Goal: Task Accomplishment & Management: Complete application form

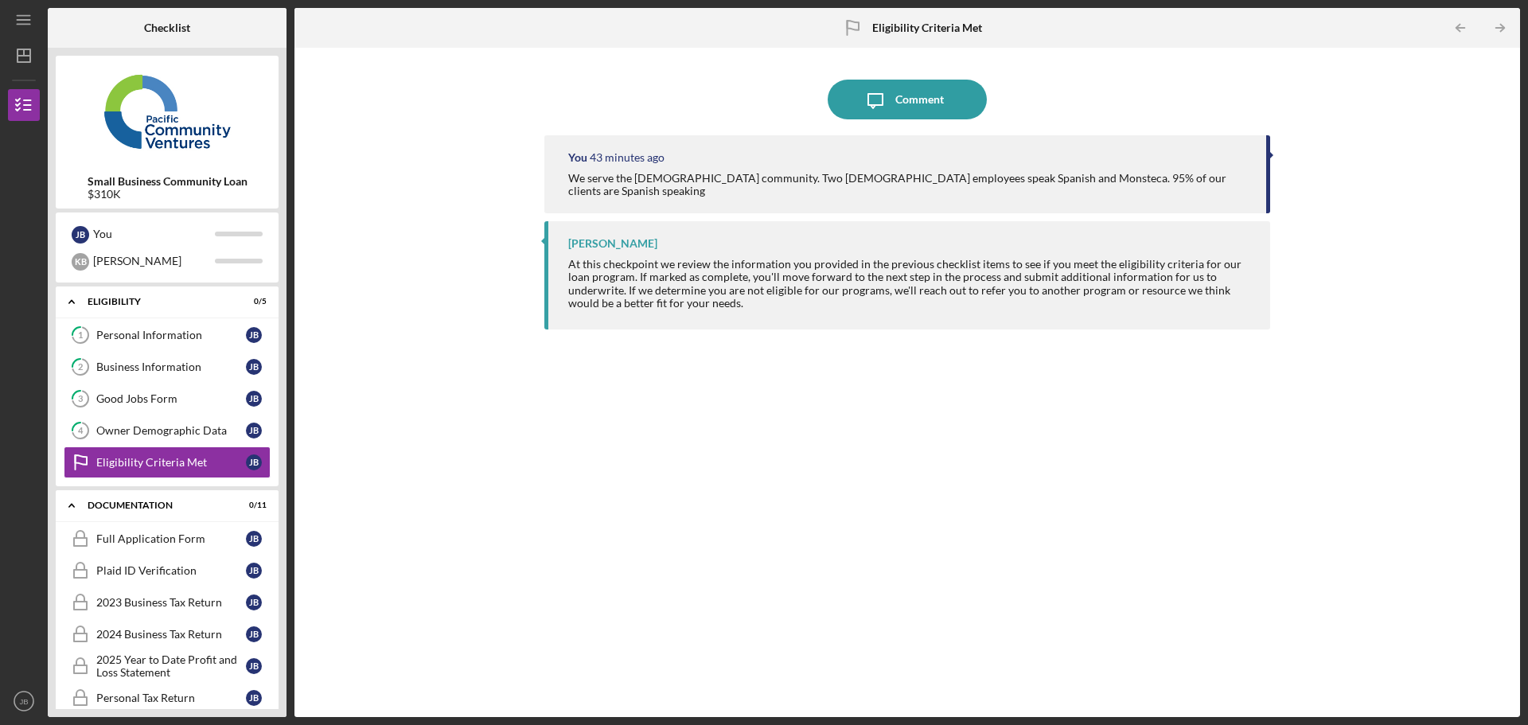
click at [745, 258] on div "At this checkpoint we review the information you provided in the previous check…" at bounding box center [911, 283] width 686 height 51
click at [164, 537] on div "Full Application Form" at bounding box center [171, 539] width 150 height 13
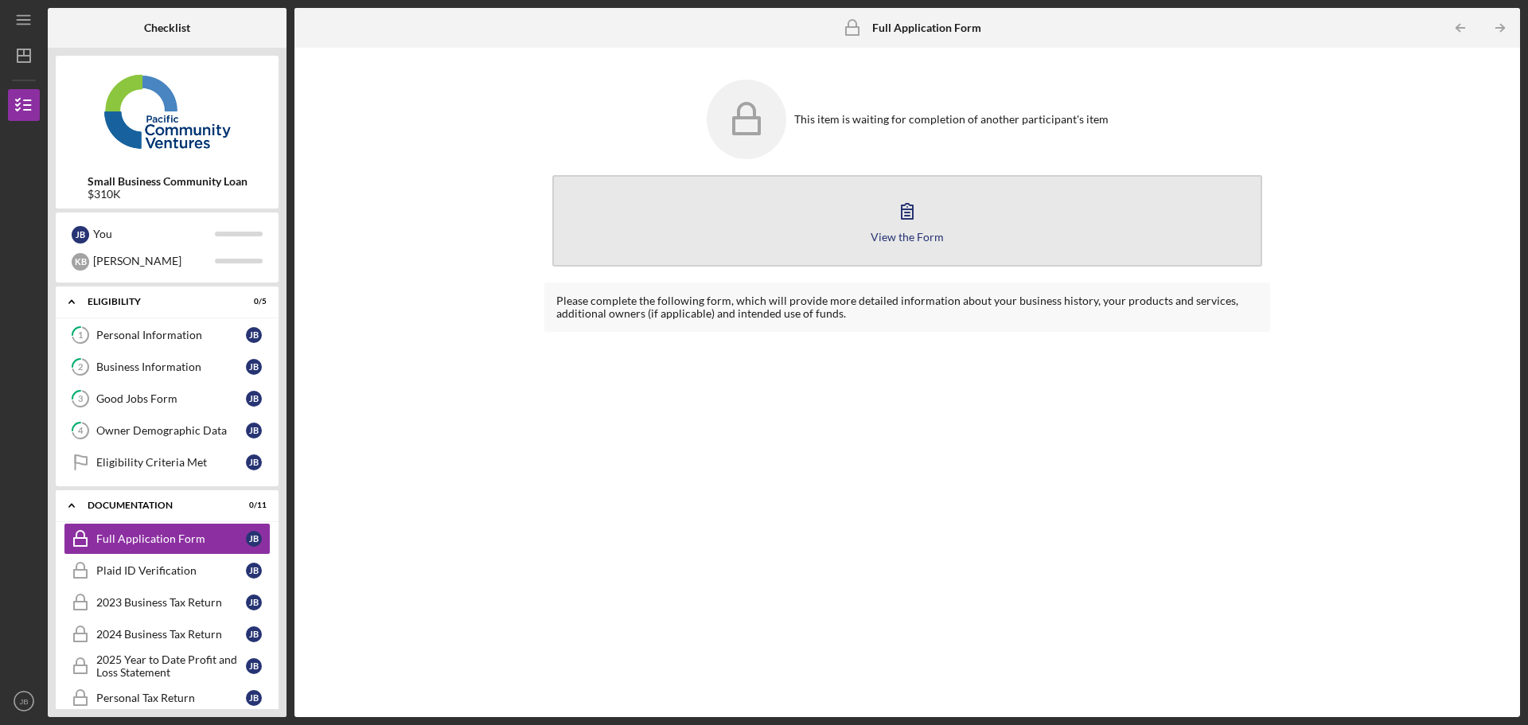
click at [912, 215] on icon "button" at bounding box center [907, 211] width 11 height 15
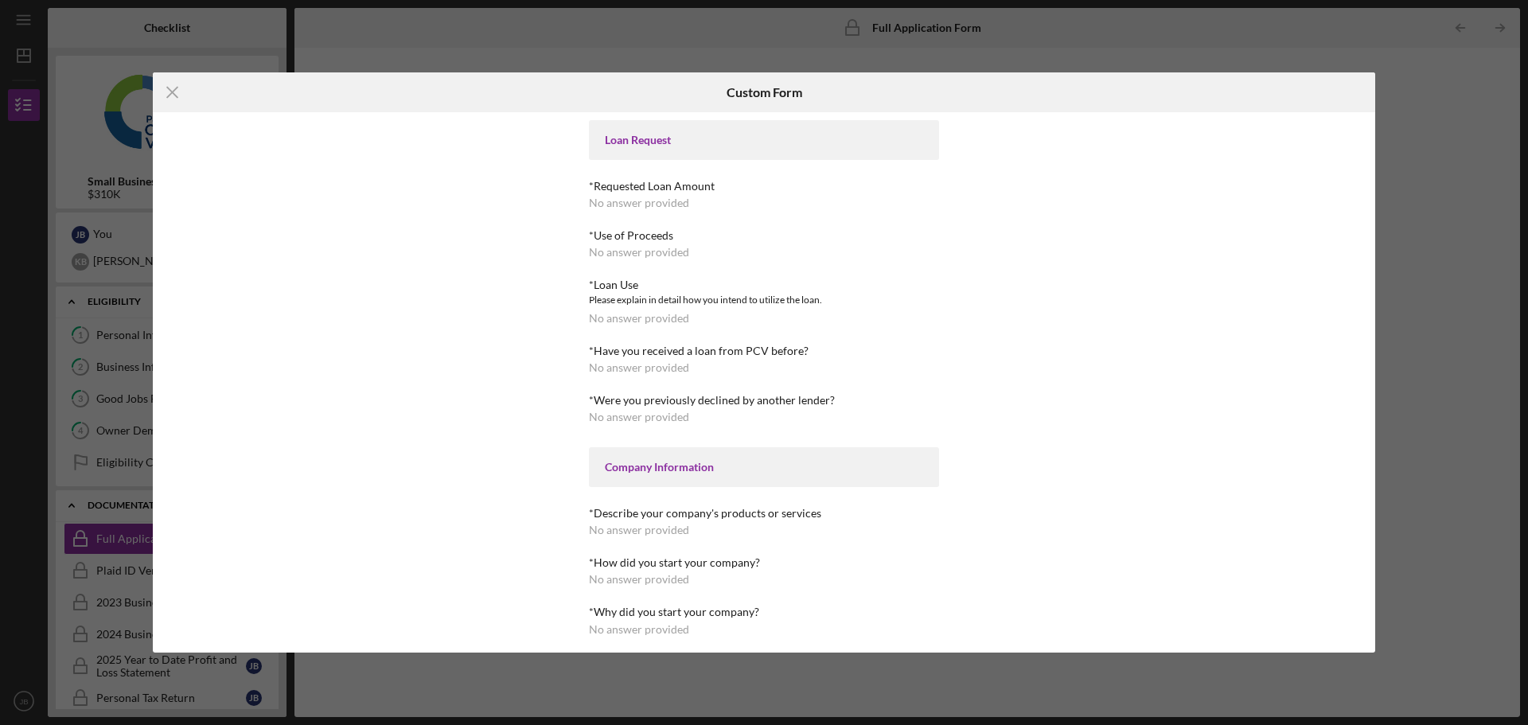
click at [647, 135] on div "Loan Request" at bounding box center [764, 140] width 318 height 13
click at [641, 195] on div "*Requested Loan Amount No answer provided" at bounding box center [764, 194] width 350 height 29
click at [641, 208] on div "No answer provided" at bounding box center [639, 203] width 100 height 13
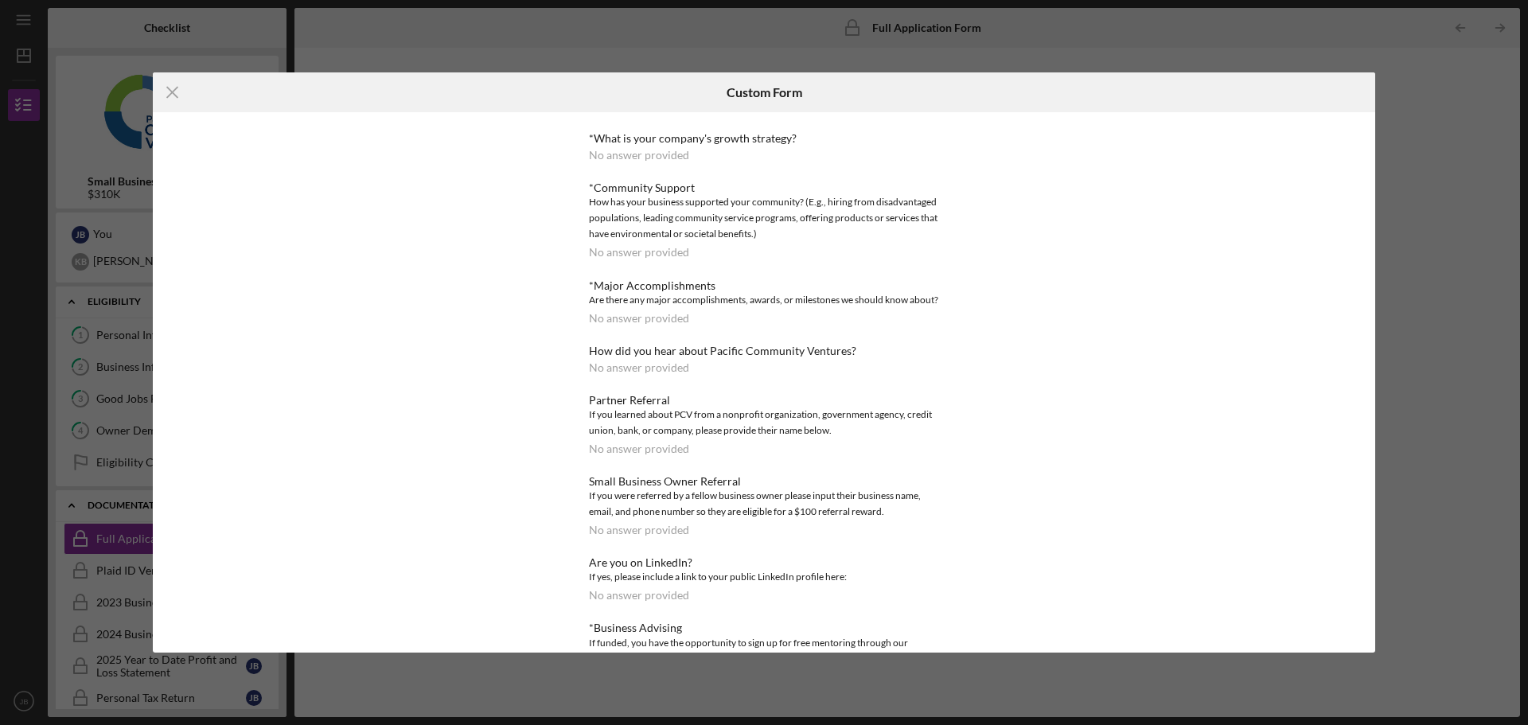
scroll to position [775, 0]
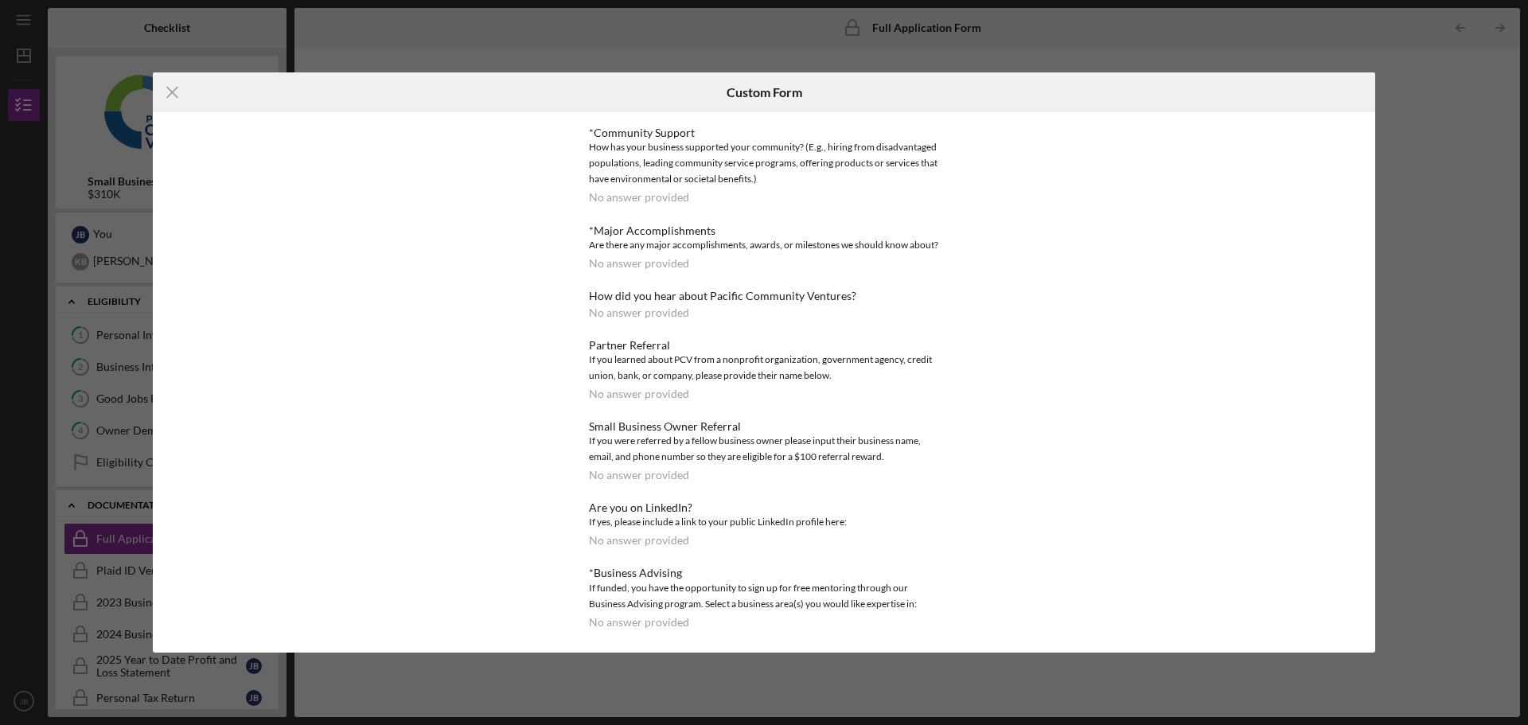
click at [1435, 31] on div "Icon/Menu Close Custom Form Loan Request *Requested Loan Amount No answer provi…" at bounding box center [764, 362] width 1528 height 725
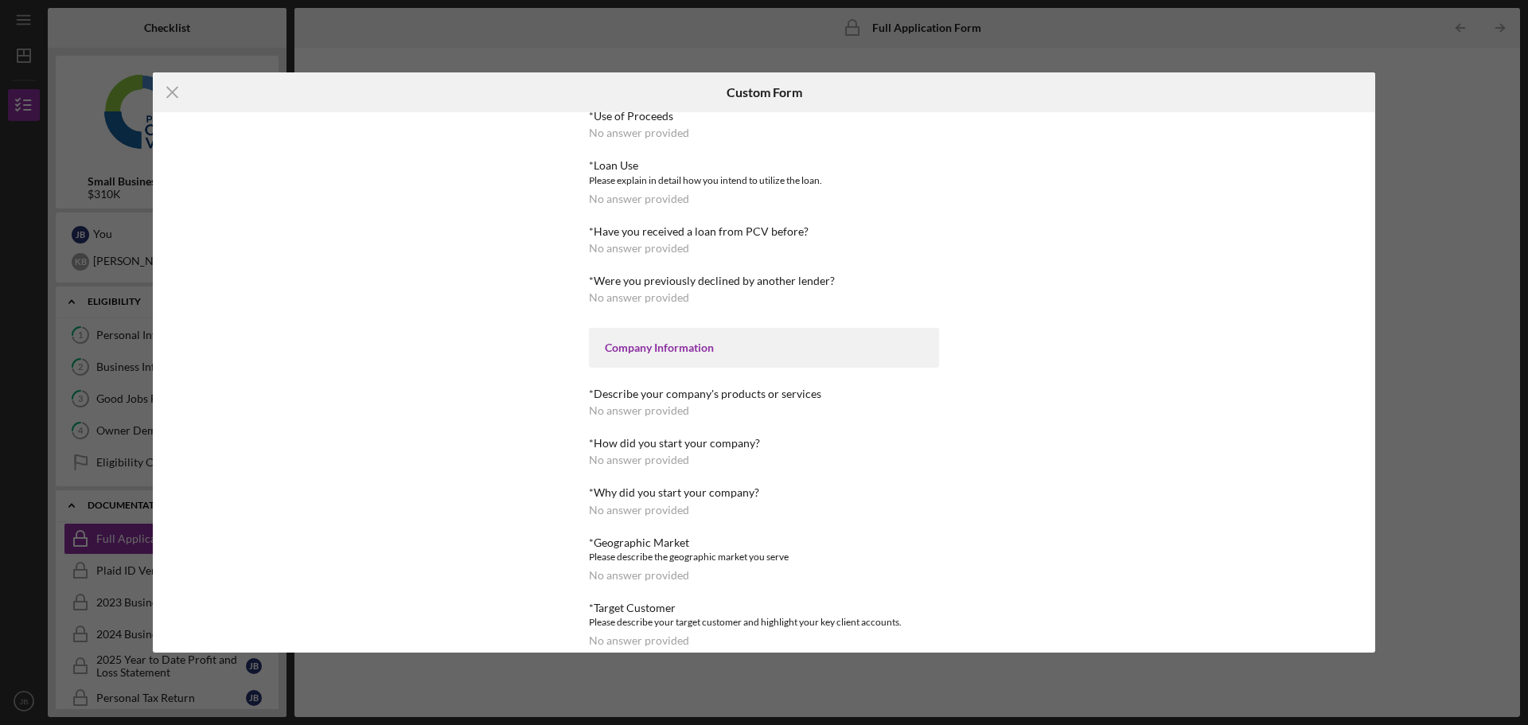
scroll to position [0, 0]
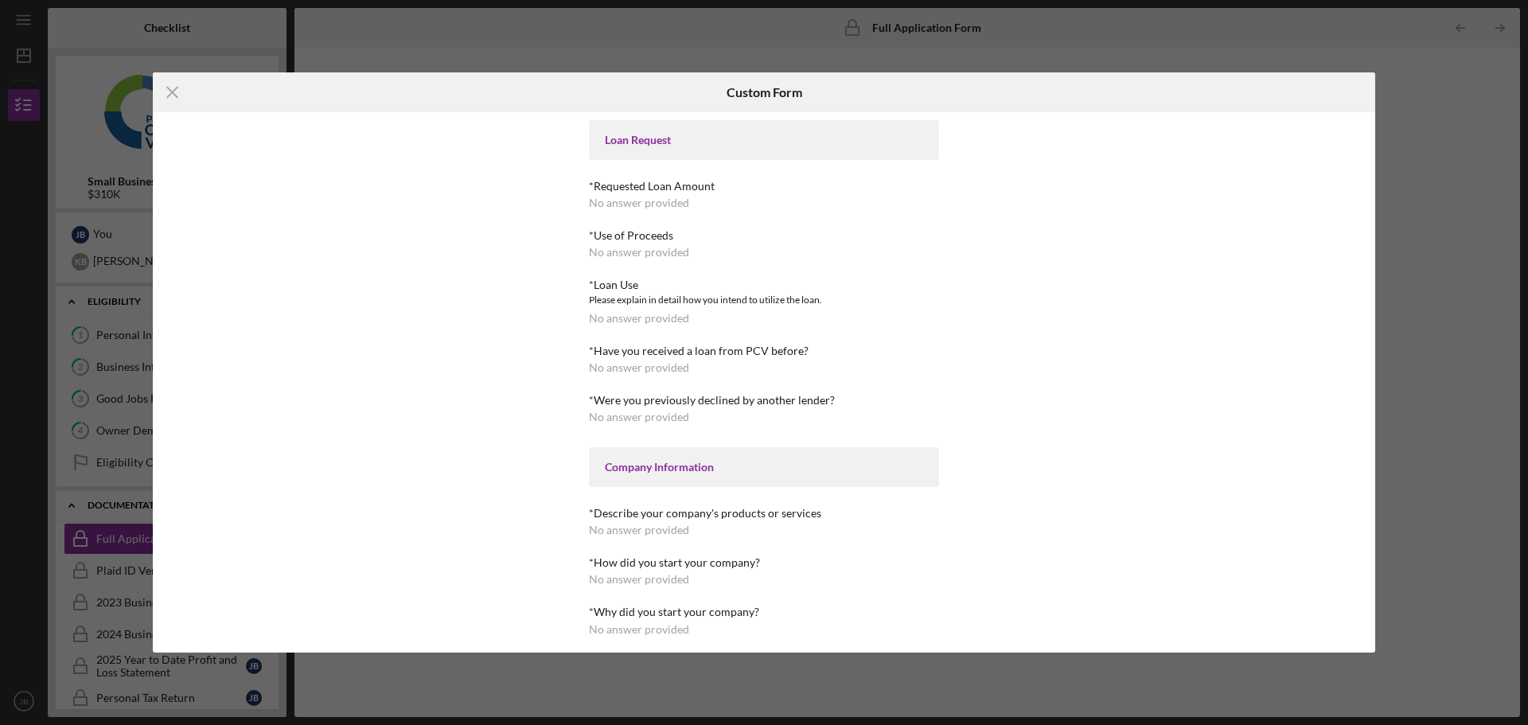
click at [634, 140] on div "Loan Request" at bounding box center [764, 140] width 318 height 13
click at [629, 465] on div "Company Information" at bounding box center [764, 467] width 318 height 13
click at [1208, 25] on div "Icon/Menu Close Custom Form Loan Request *Requested Loan Amount No answer provi…" at bounding box center [764, 362] width 1528 height 725
click at [173, 91] on icon "Icon/Menu Close" at bounding box center [173, 92] width 40 height 40
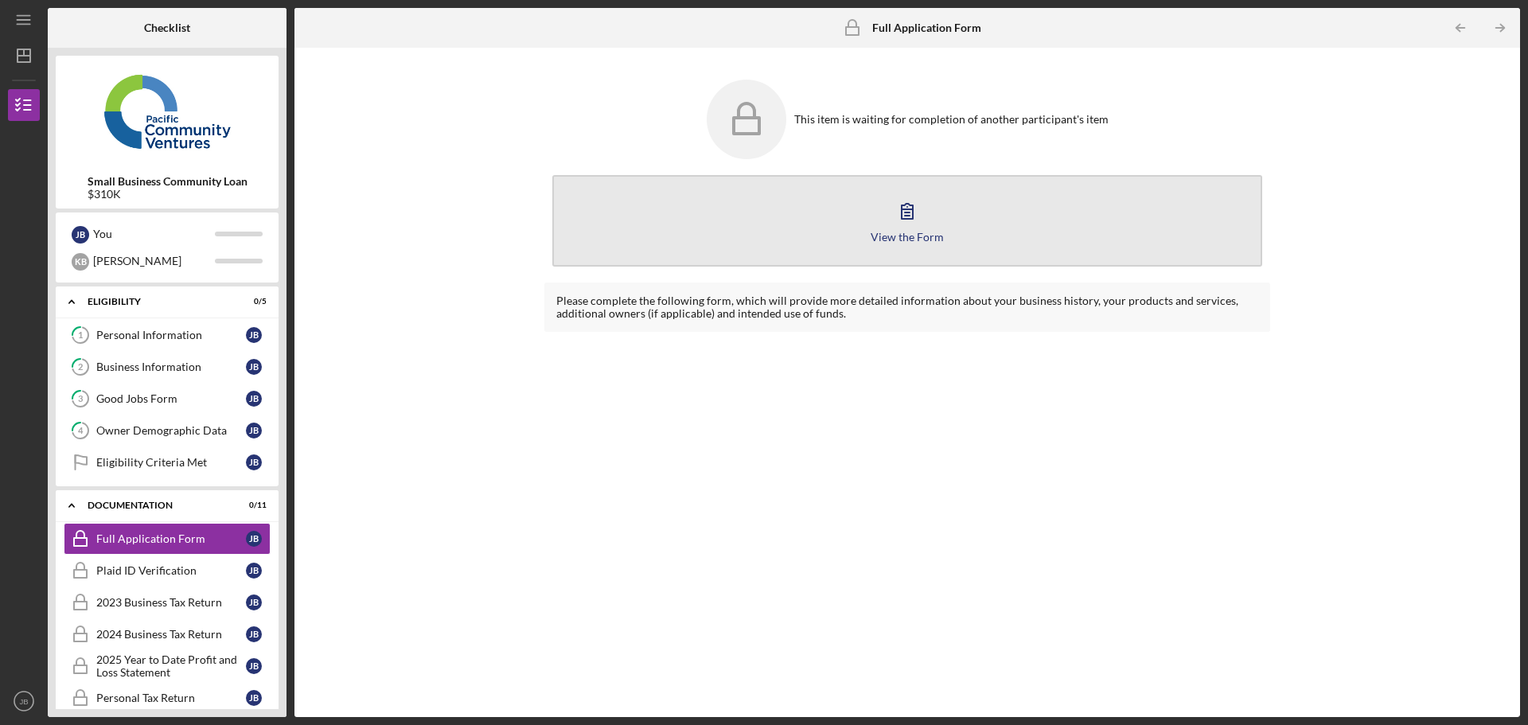
click at [899, 231] on div "View the Form" at bounding box center [907, 237] width 73 height 12
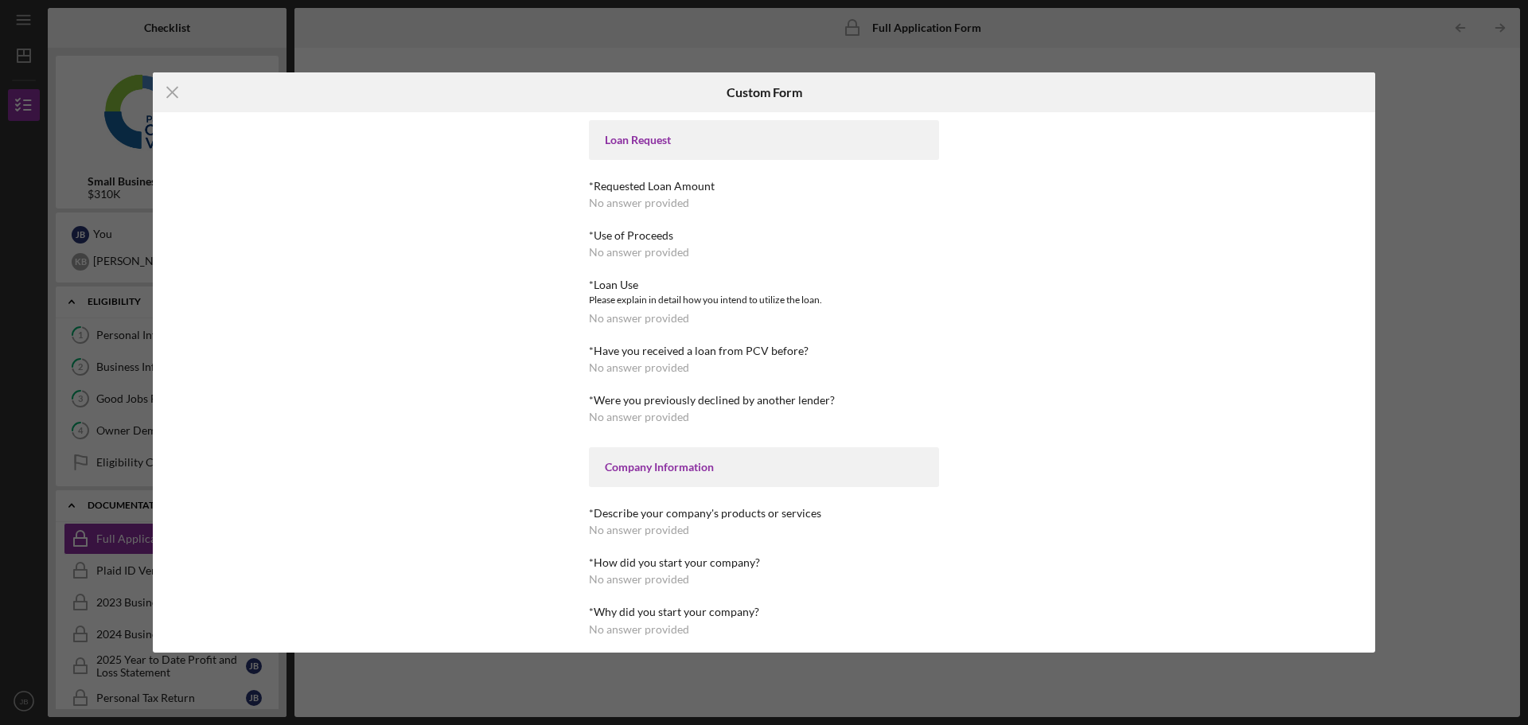
click at [652, 186] on div "*Requested Loan Amount" at bounding box center [764, 186] width 350 height 13
click at [646, 150] on div "Loan Request" at bounding box center [764, 140] width 350 height 40
click at [646, 142] on div "Loan Request" at bounding box center [764, 140] width 318 height 13
click at [642, 230] on div "*Use of Proceeds" at bounding box center [764, 235] width 350 height 13
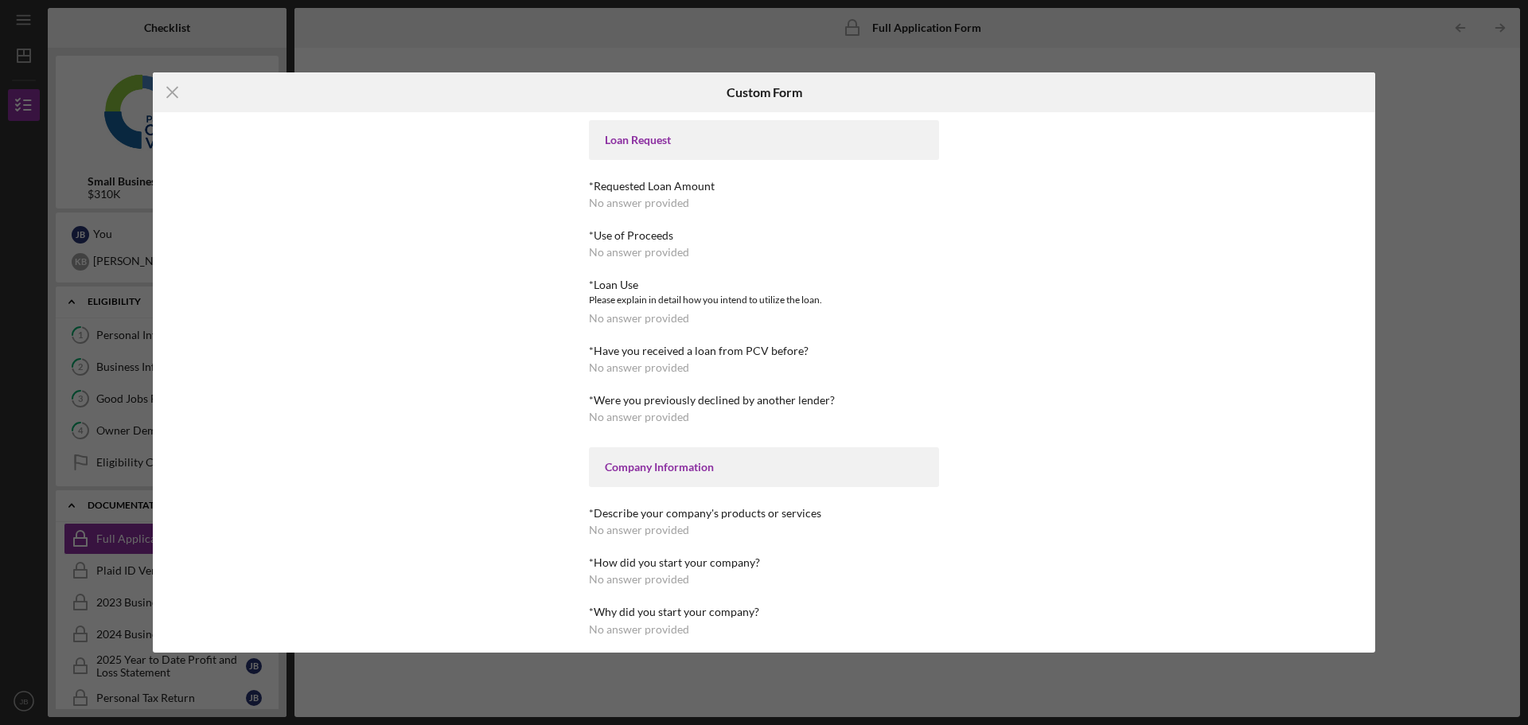
click at [626, 306] on div "Please explain in detail how you intend to utilize the loan." at bounding box center [764, 300] width 350 height 16
click at [624, 353] on div "*Have you received a loan from PCV before?" at bounding box center [764, 351] width 350 height 13
click at [623, 408] on div "*Were you previously declined by another lender? No answer provided" at bounding box center [764, 408] width 350 height 29
click at [629, 466] on div "Company Information" at bounding box center [764, 467] width 318 height 13
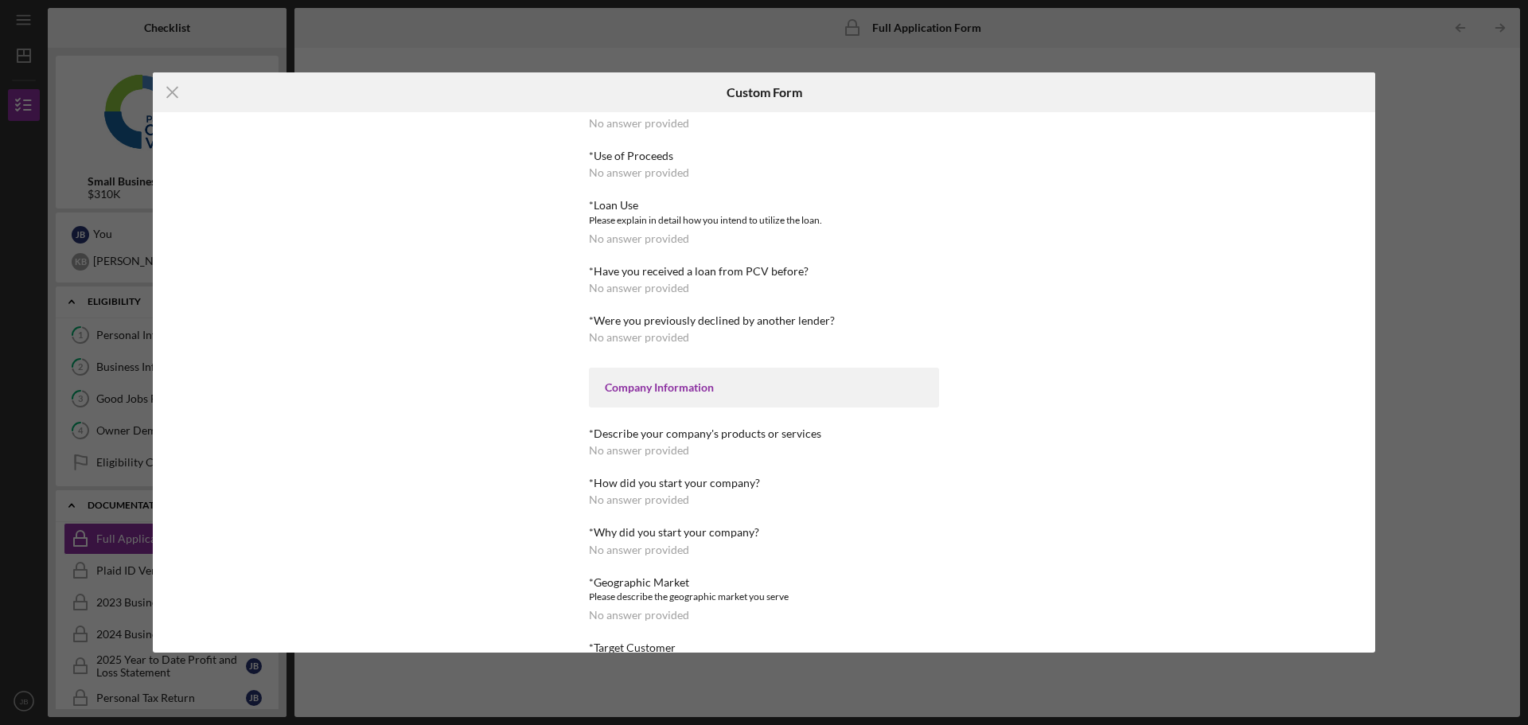
scroll to position [159, 0]
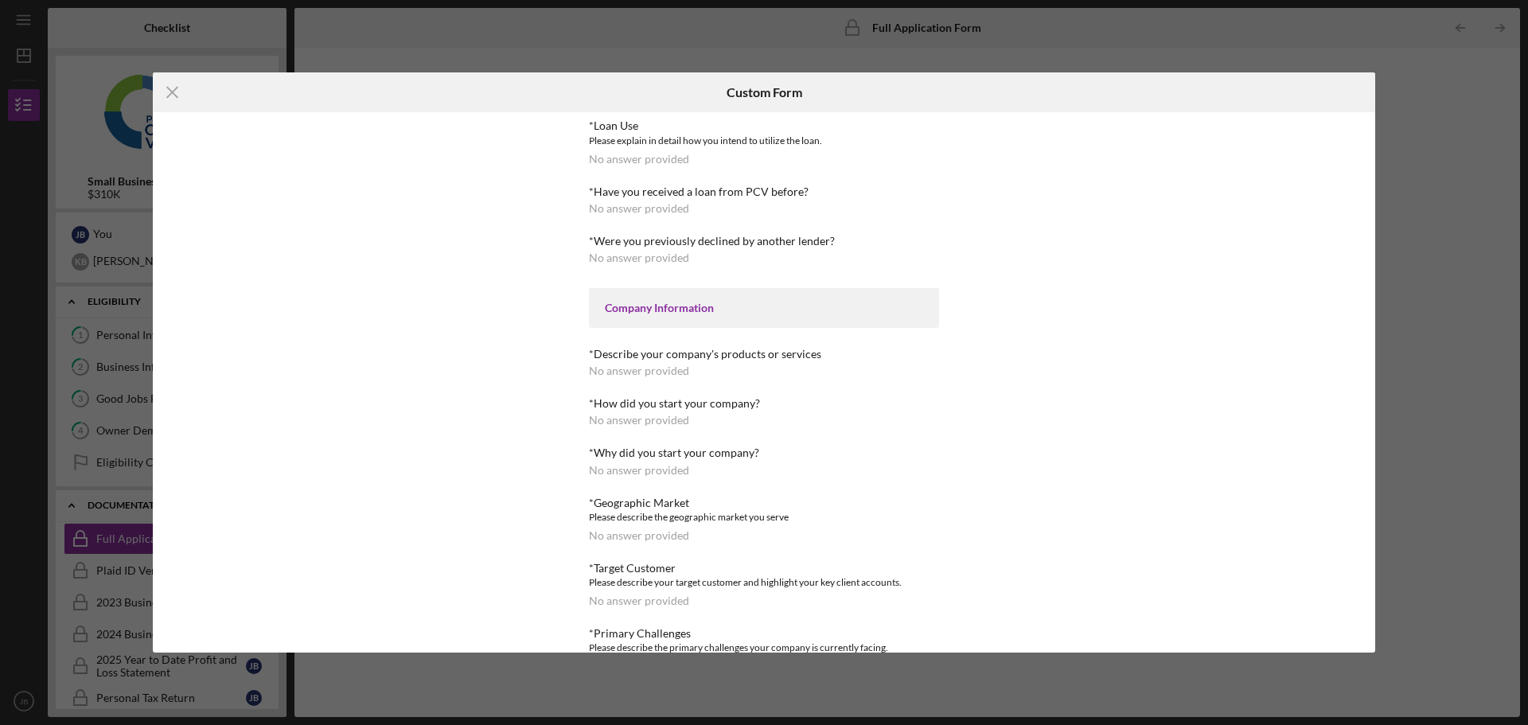
click at [626, 492] on div "Loan Request *Requested Loan Amount No answer provided *Use of Proceeds No answ…" at bounding box center [764, 602] width 350 height 1283
drag, startPoint x: 624, startPoint y: 521, endPoint x: 624, endPoint y: 533, distance: 11.9
click at [624, 526] on div "*Geographic Market Please describe the geographic market you serve No answer pr…" at bounding box center [764, 519] width 350 height 45
click at [619, 586] on div "Please describe your target customer and highlight your key client accounts." at bounding box center [764, 583] width 350 height 16
click at [619, 587] on div "Please describe your target customer and highlight your key client accounts." at bounding box center [764, 583] width 350 height 16
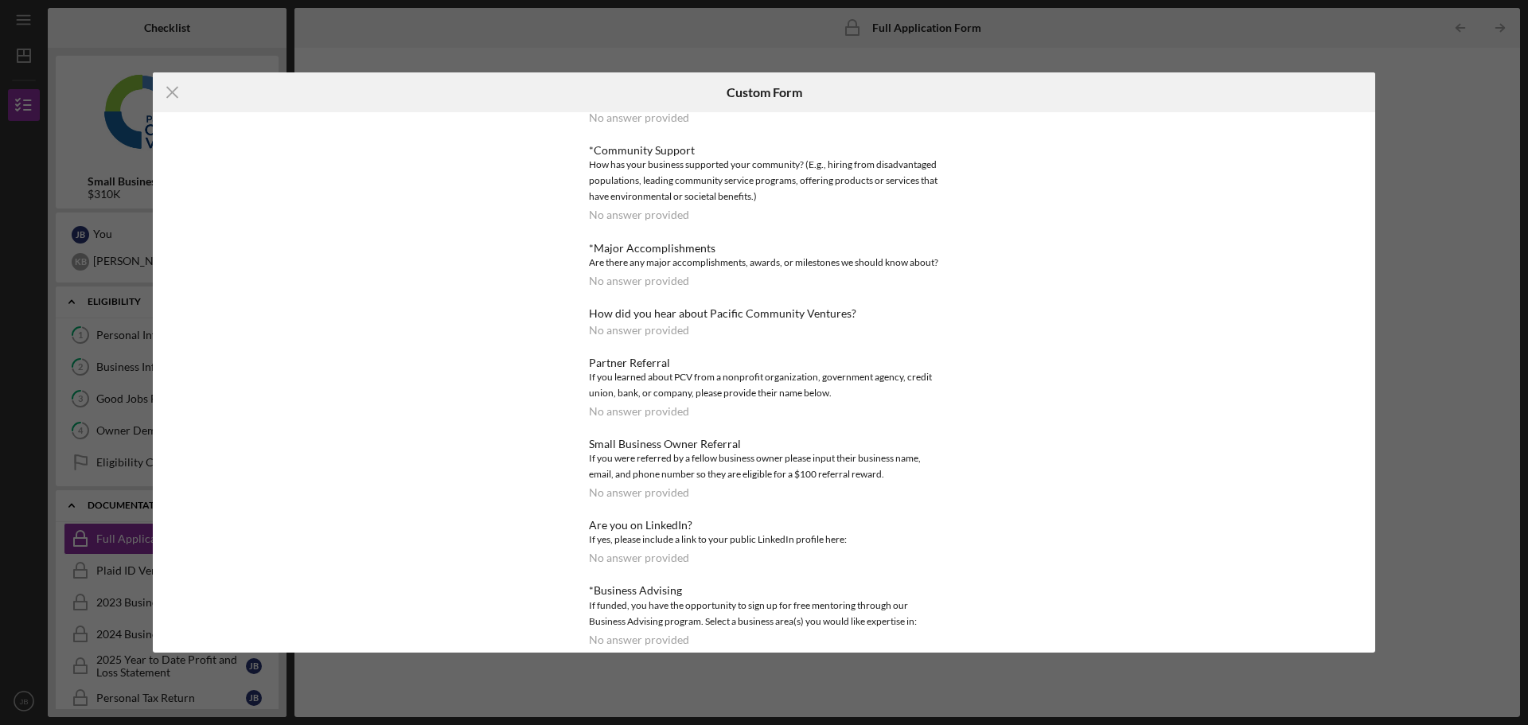
scroll to position [775, 0]
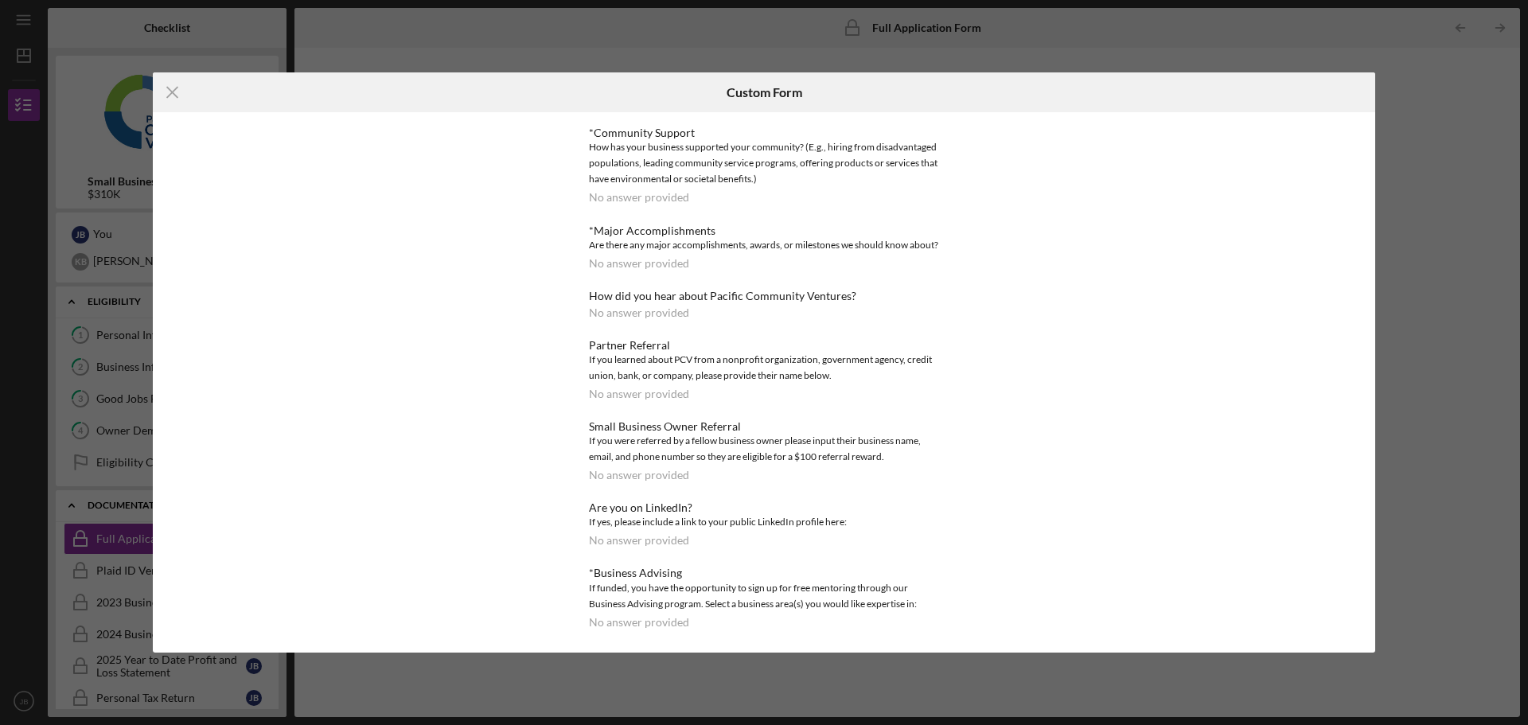
click at [625, 592] on div "If funded, you have the opportunity to sign up for free mentoring through our B…" at bounding box center [764, 596] width 350 height 32
click at [625, 613] on div "*Business Advising If funded, you have the opportunity to sign up for free ment…" at bounding box center [764, 597] width 350 height 61
click at [170, 87] on icon "Icon/Menu Close" at bounding box center [173, 92] width 40 height 40
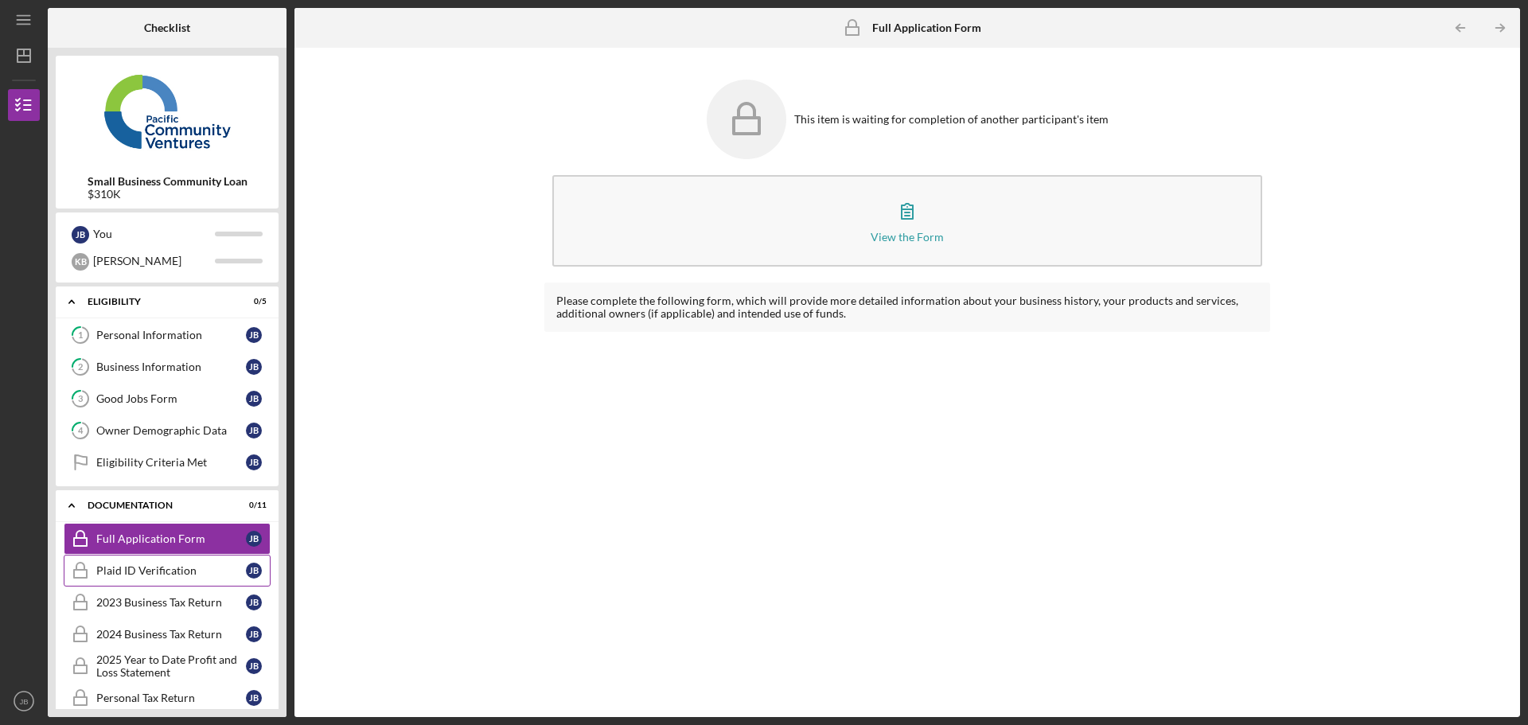
click at [141, 573] on div "Plaid ID Verification" at bounding box center [171, 570] width 150 height 13
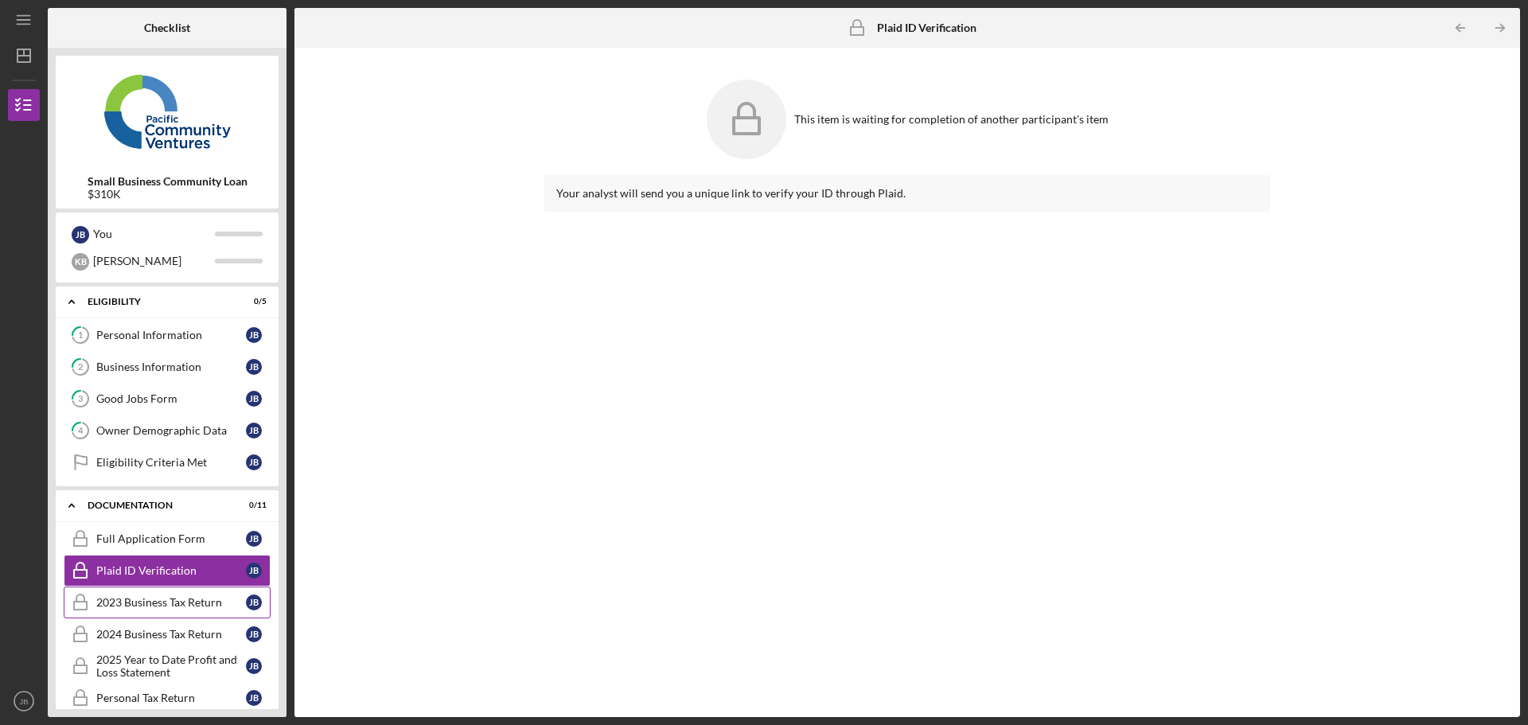
click at [151, 599] on div "2023 Business Tax Return" at bounding box center [171, 602] width 150 height 13
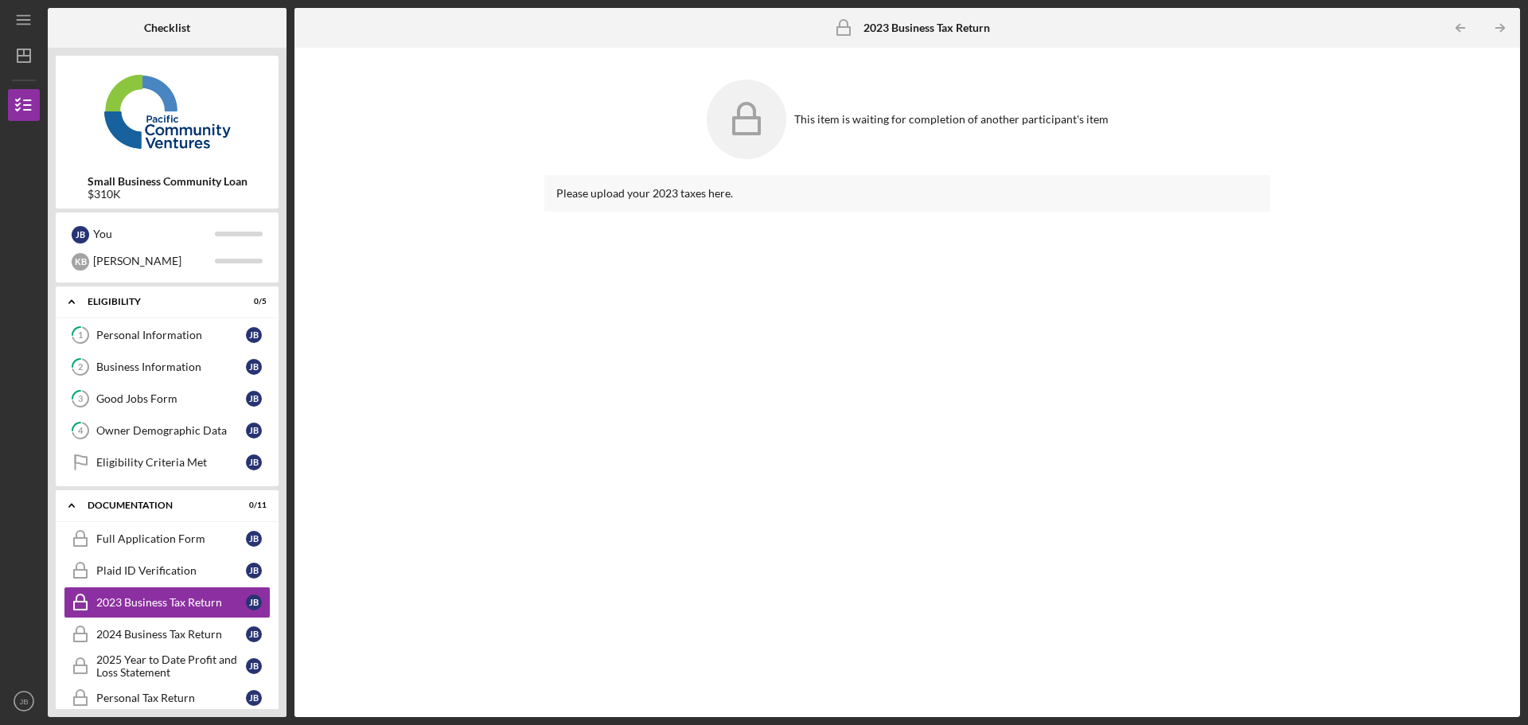
click at [638, 188] on div "Please upload your 2023 taxes here." at bounding box center [907, 193] width 702 height 13
click at [720, 120] on icon at bounding box center [747, 120] width 80 height 80
click at [159, 541] on div "Full Application Form" at bounding box center [171, 539] width 150 height 13
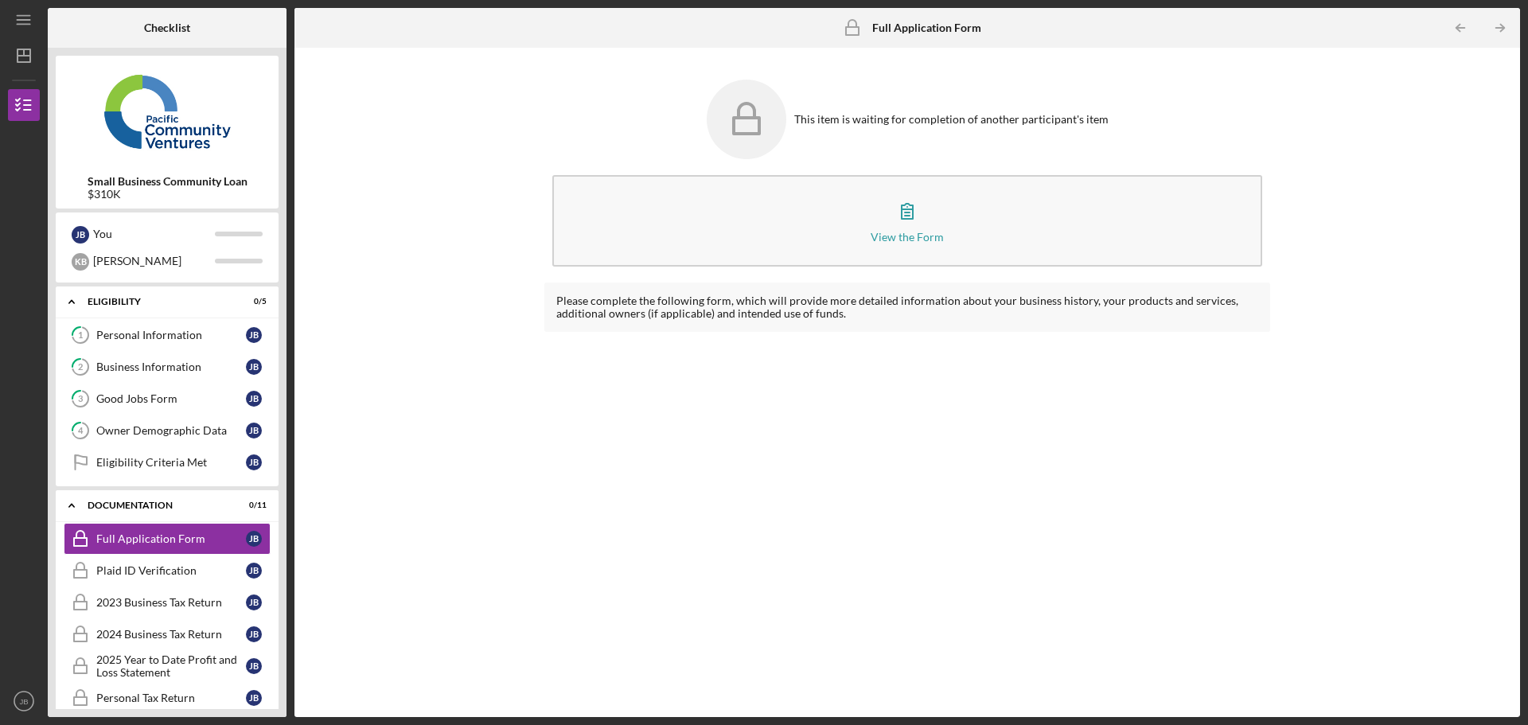
click at [676, 324] on div "Please complete the following form, which will provide more detailed informatio…" at bounding box center [907, 307] width 726 height 49
click at [175, 463] on div "Eligibility Criteria Met" at bounding box center [171, 462] width 150 height 13
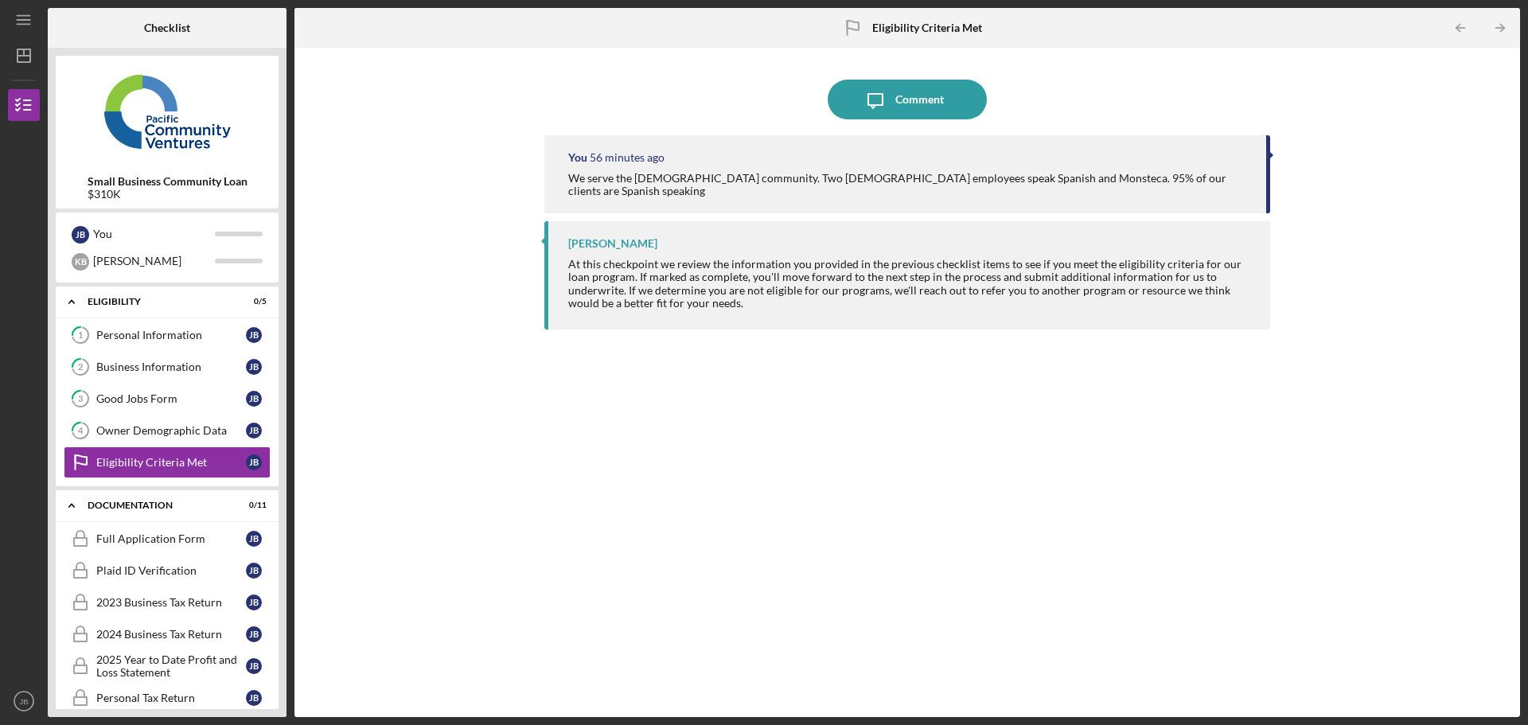
drag, startPoint x: 930, startPoint y: 278, endPoint x: 939, endPoint y: 278, distance: 8.8
click at [932, 278] on div "At this checkpoint we review the information you provided in the previous check…" at bounding box center [911, 283] width 686 height 51
click at [1220, 171] on div "You 56 minutes ago We serve the [DEMOGRAPHIC_DATA] community. Two [DEMOGRAPHIC_…" at bounding box center [907, 174] width 726 height 78
click at [476, 234] on div "Icon/Message Comment You 56 minutes ago We serve the [DEMOGRAPHIC_DATA] communi…" at bounding box center [907, 383] width 1210 height 654
click at [1501, 23] on icon "Icon/Table Pagination Arrow" at bounding box center [1500, 28] width 36 height 36
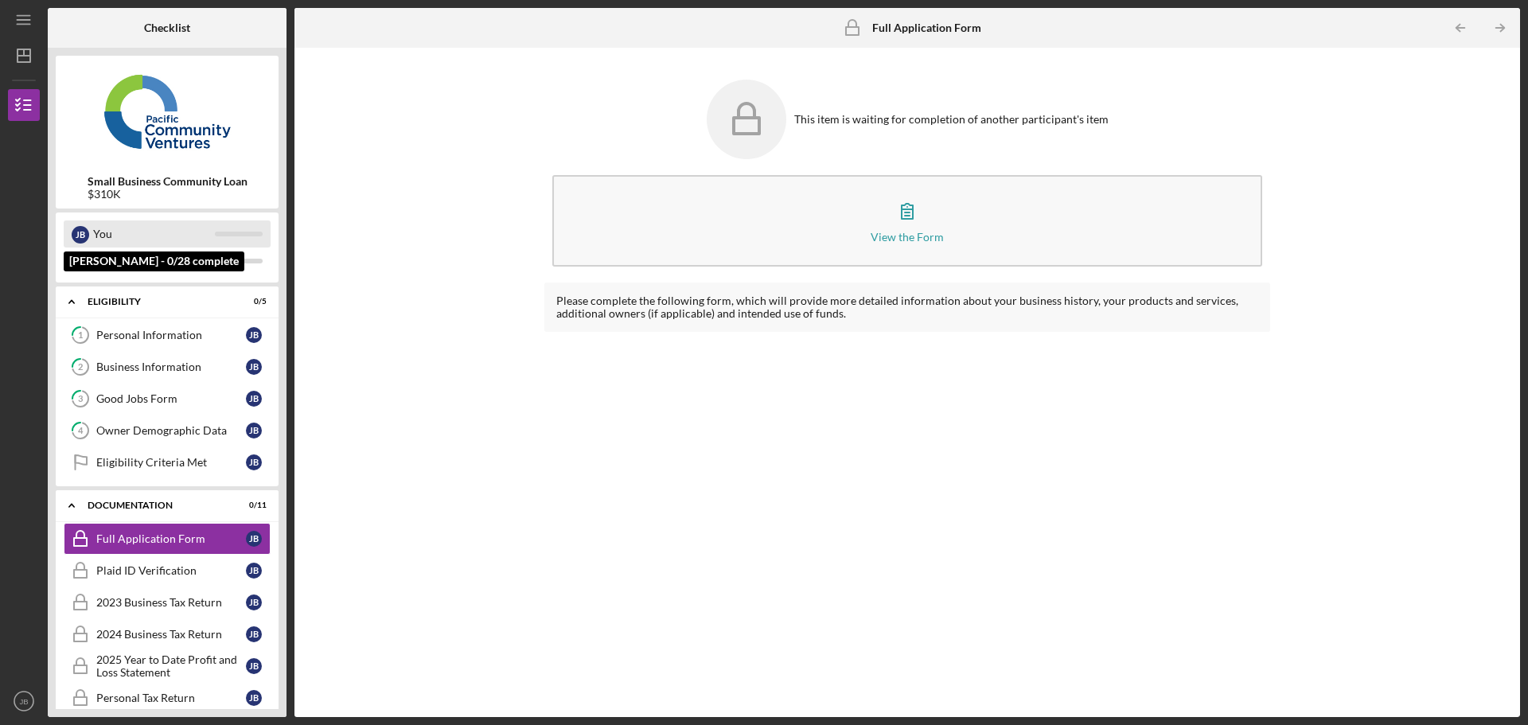
click at [135, 235] on div "You" at bounding box center [154, 234] width 122 height 27
click at [150, 236] on div "You" at bounding box center [154, 234] width 122 height 27
click at [86, 237] on div "[PERSON_NAME]" at bounding box center [81, 235] width 18 height 18
click at [86, 235] on div "[PERSON_NAME]" at bounding box center [81, 235] width 18 height 18
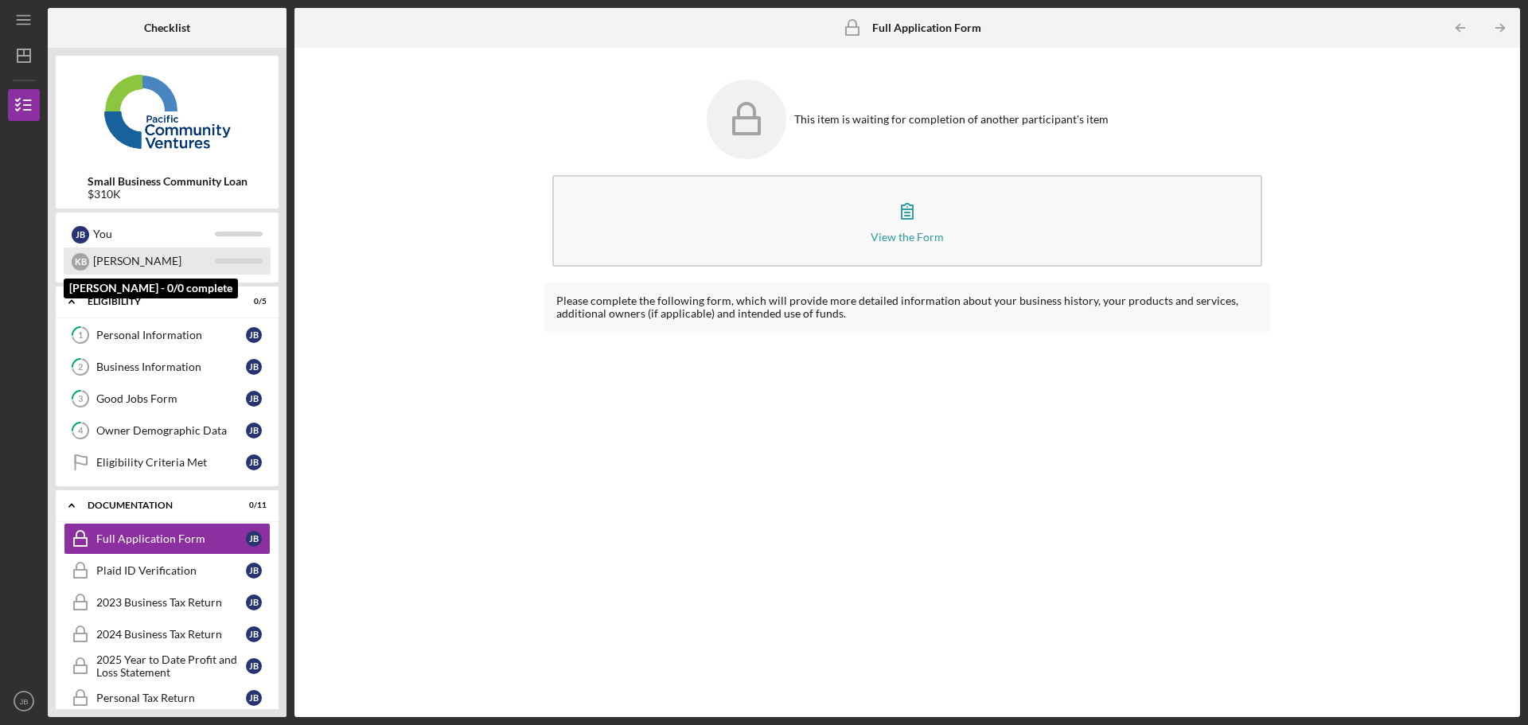
click at [115, 265] on div "[PERSON_NAME]" at bounding box center [154, 261] width 122 height 27
click at [78, 260] on div "K B" at bounding box center [81, 262] width 18 height 18
click at [130, 265] on div "[PERSON_NAME]" at bounding box center [154, 261] width 122 height 27
click at [245, 266] on div "K B [PERSON_NAME]" at bounding box center [167, 261] width 207 height 27
click at [141, 332] on div "Personal Information" at bounding box center [171, 335] width 150 height 13
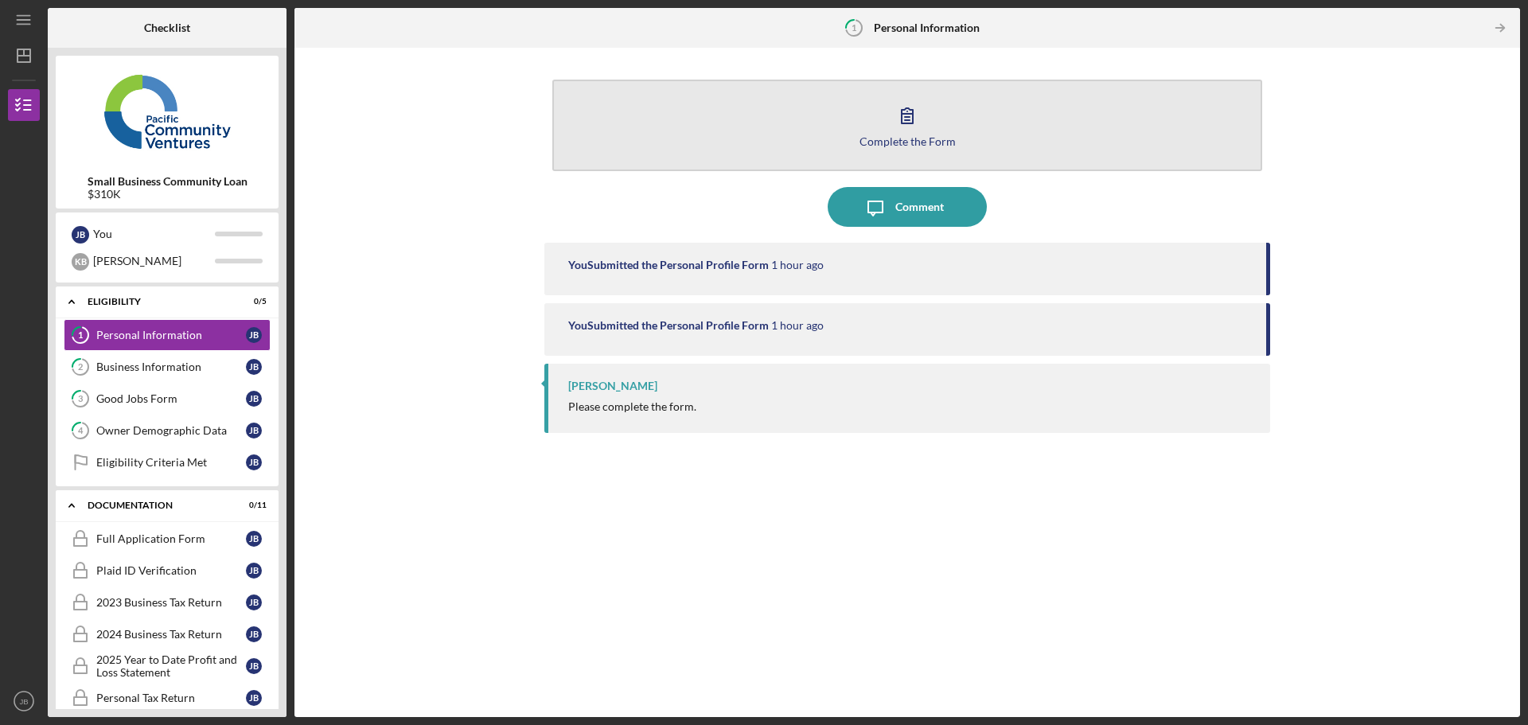
click at [907, 122] on icon "button" at bounding box center [908, 116] width 40 height 40
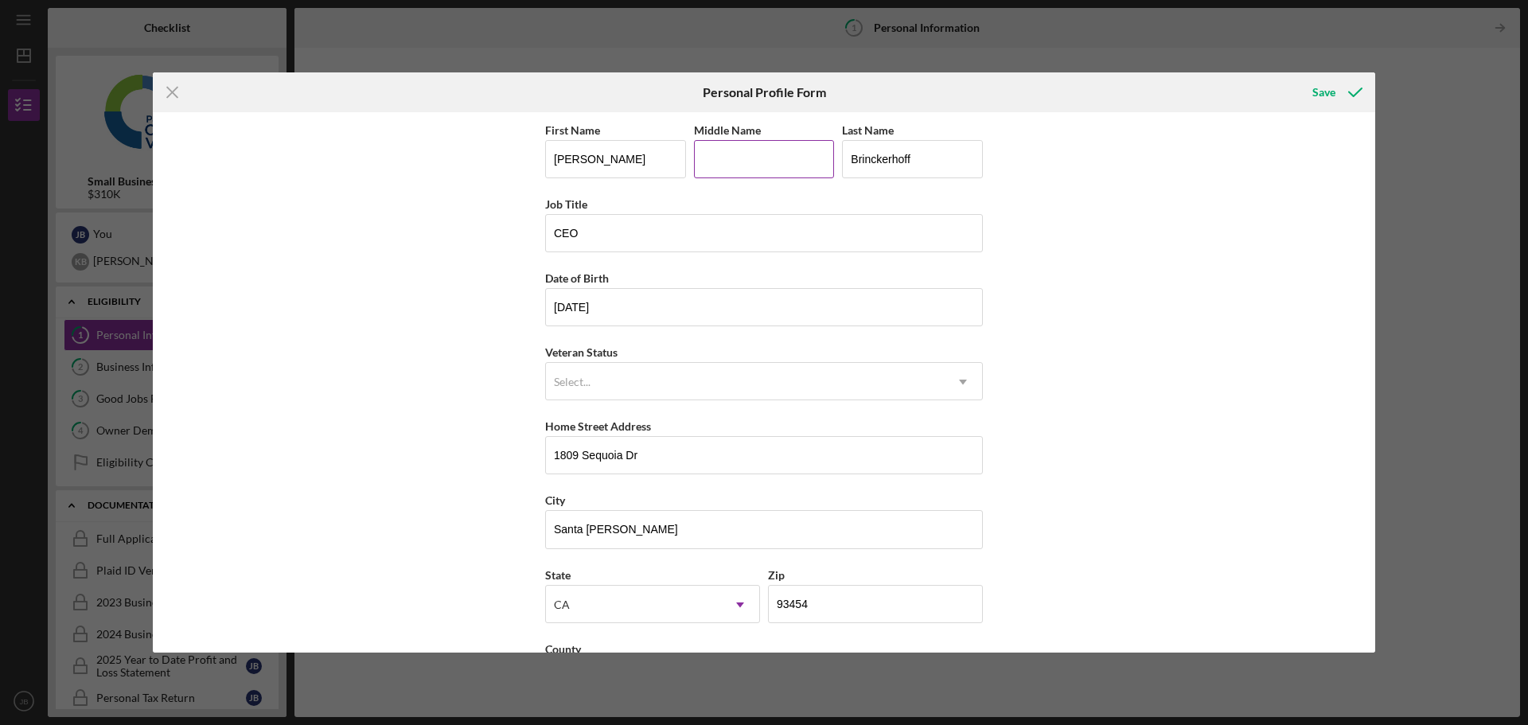
click at [723, 157] on input "Middle Name" at bounding box center [764, 159] width 141 height 38
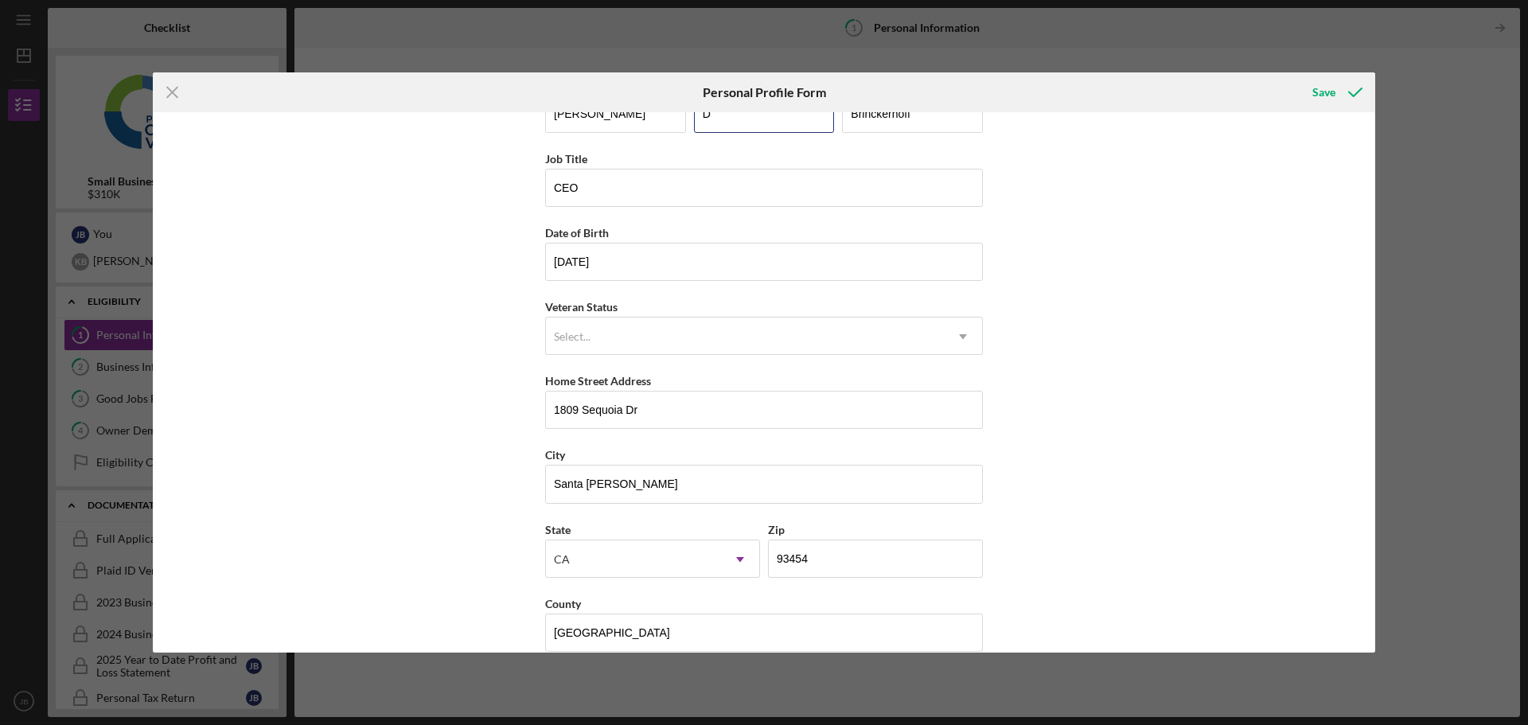
scroll to position [68, 0]
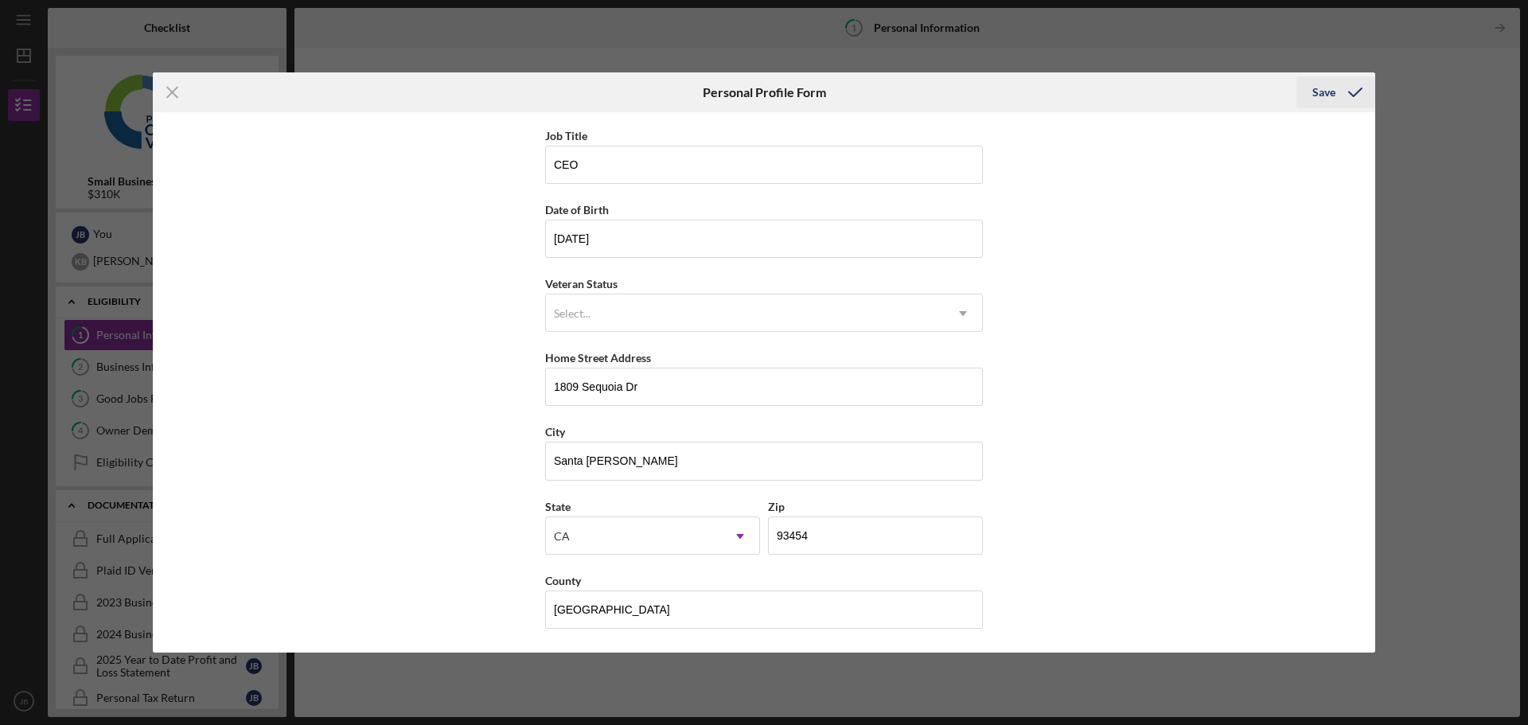
type input "D"
click at [1324, 90] on div "Save" at bounding box center [1324, 92] width 23 height 32
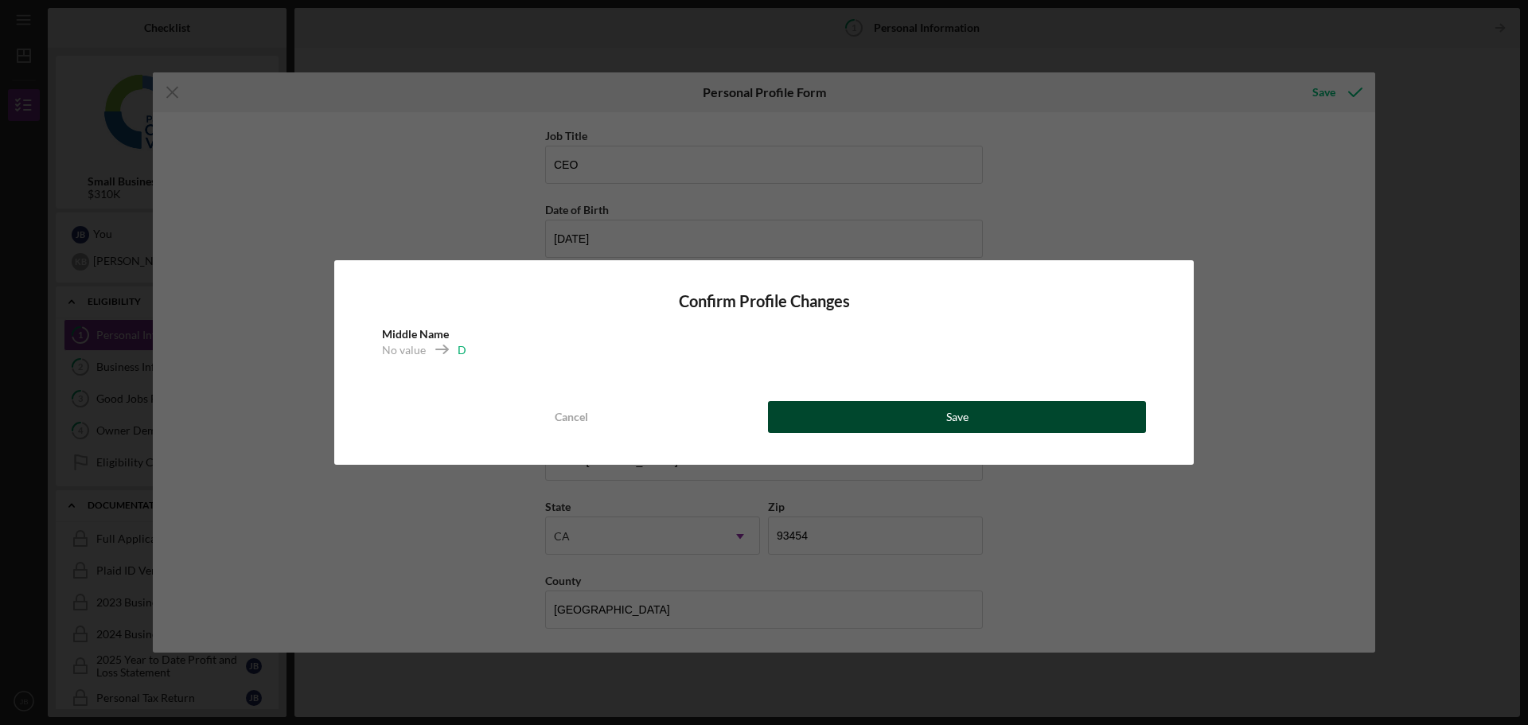
click at [905, 418] on button "Save" at bounding box center [957, 417] width 378 height 32
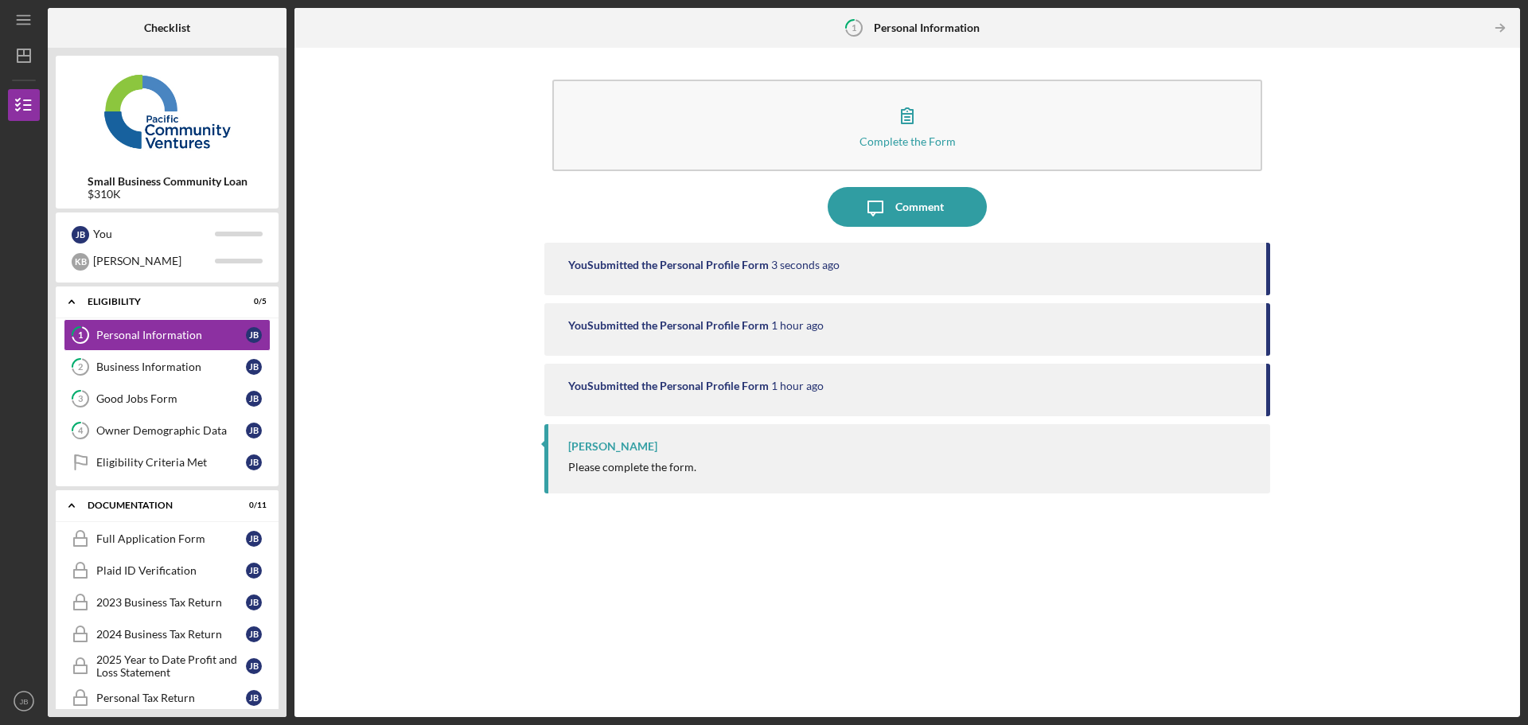
click at [657, 384] on div "You Submitted the Personal Profile Form" at bounding box center [668, 386] width 201 height 13
click at [602, 470] on div "Please complete the form." at bounding box center [632, 467] width 128 height 13
click at [602, 447] on div "[PERSON_NAME]" at bounding box center [612, 446] width 89 height 13
click at [548, 444] on div "[PERSON_NAME] Please complete the form." at bounding box center [907, 458] width 726 height 69
click at [193, 371] on div "Business Information" at bounding box center [171, 367] width 150 height 13
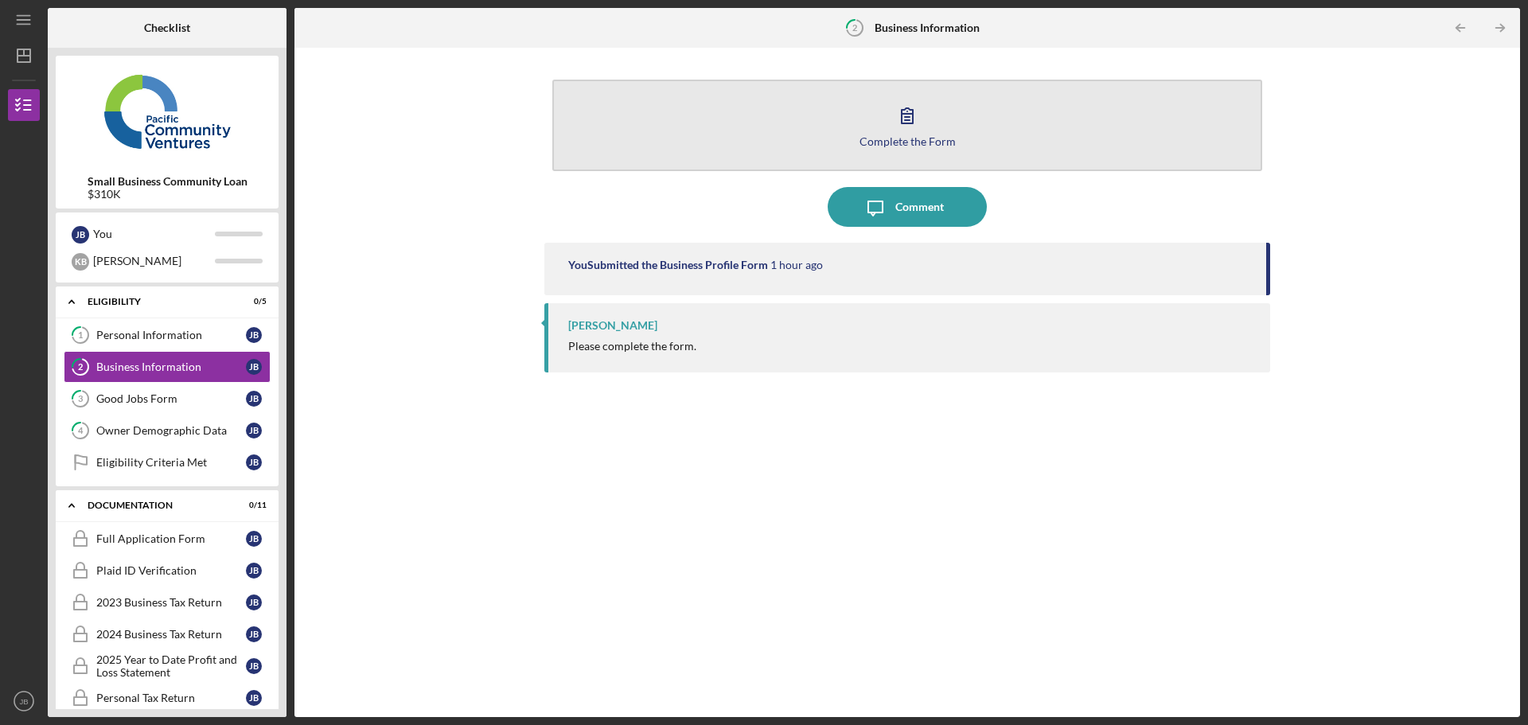
click at [910, 131] on icon "button" at bounding box center [908, 116] width 40 height 40
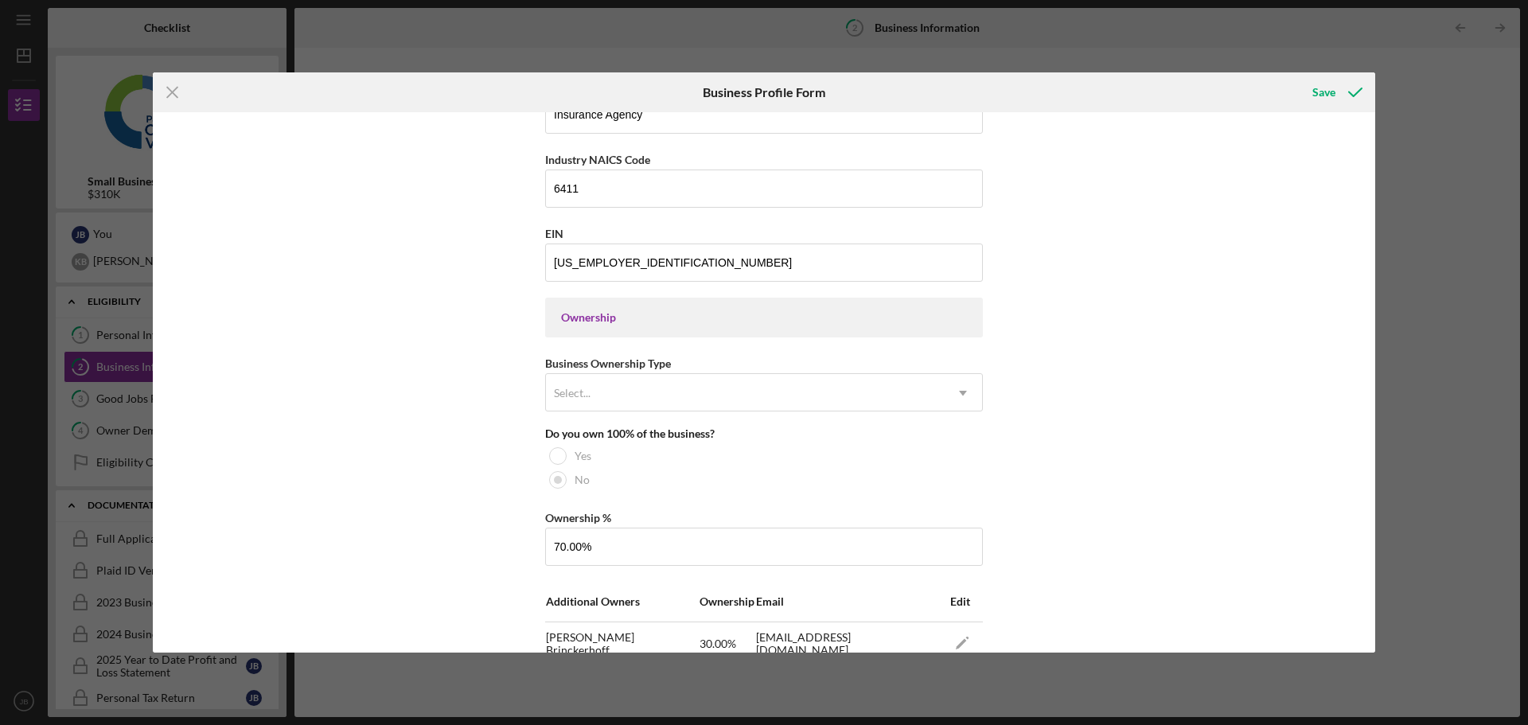
scroll to position [637, 0]
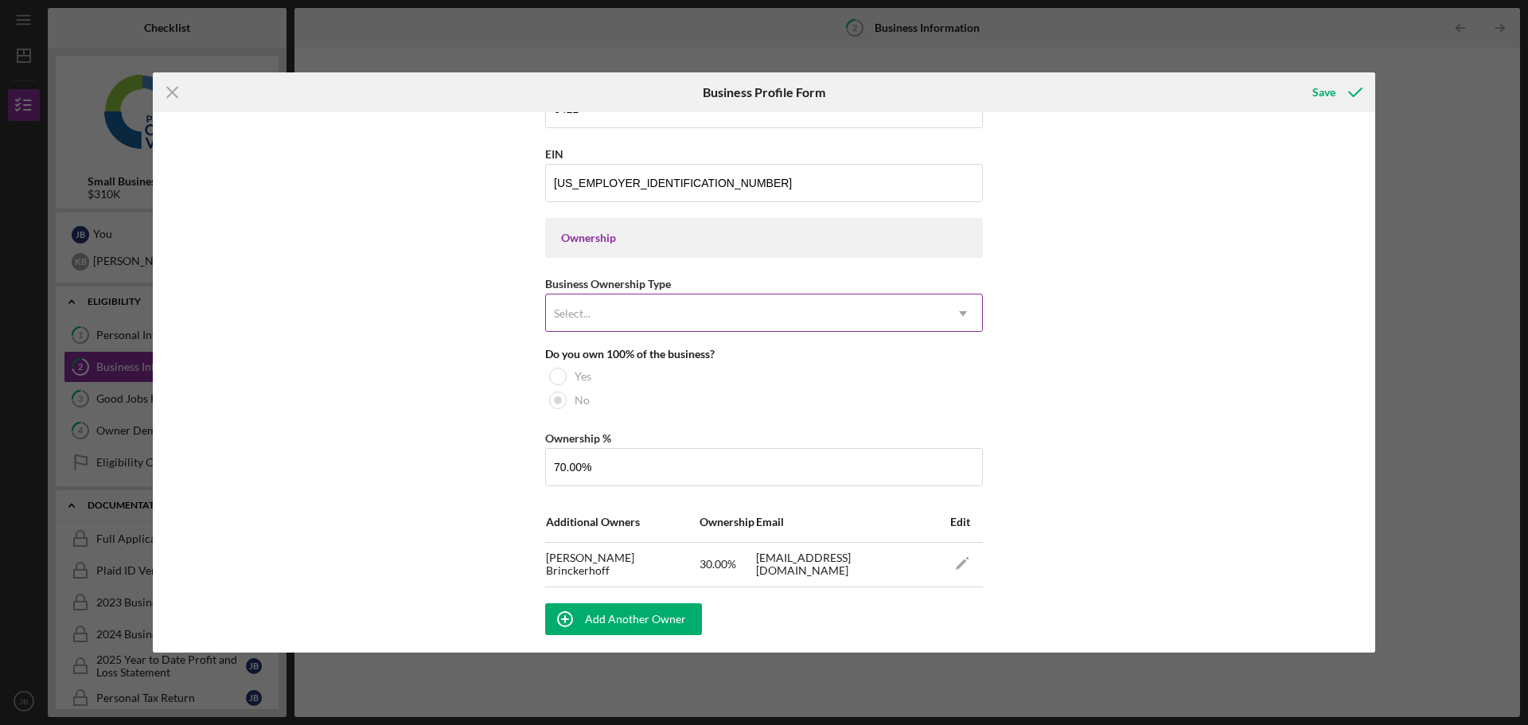
click at [581, 314] on div "Select..." at bounding box center [572, 313] width 37 height 13
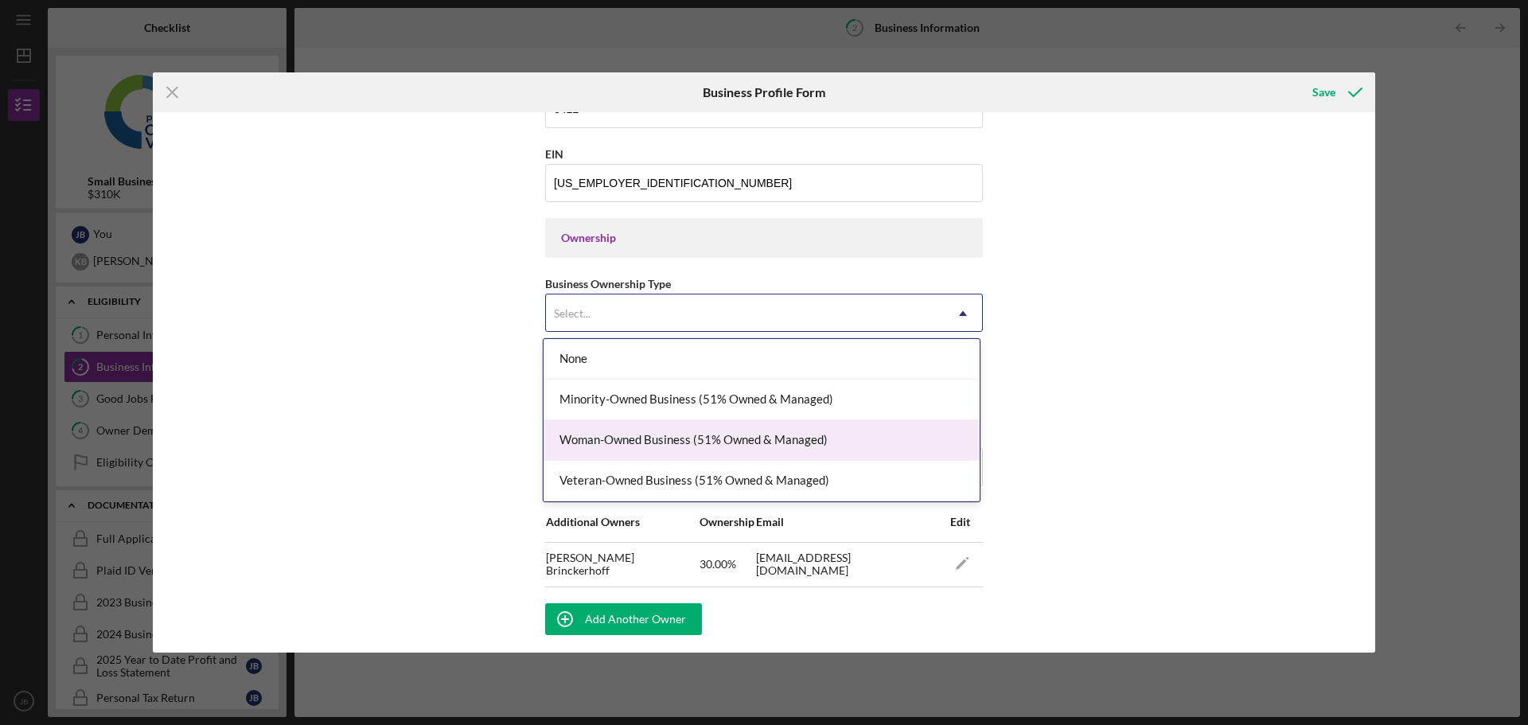
click at [475, 416] on div "Business Name Smartway Insurance Services Inc DBA Business Start Date [DATE] Le…" at bounding box center [764, 382] width 1223 height 541
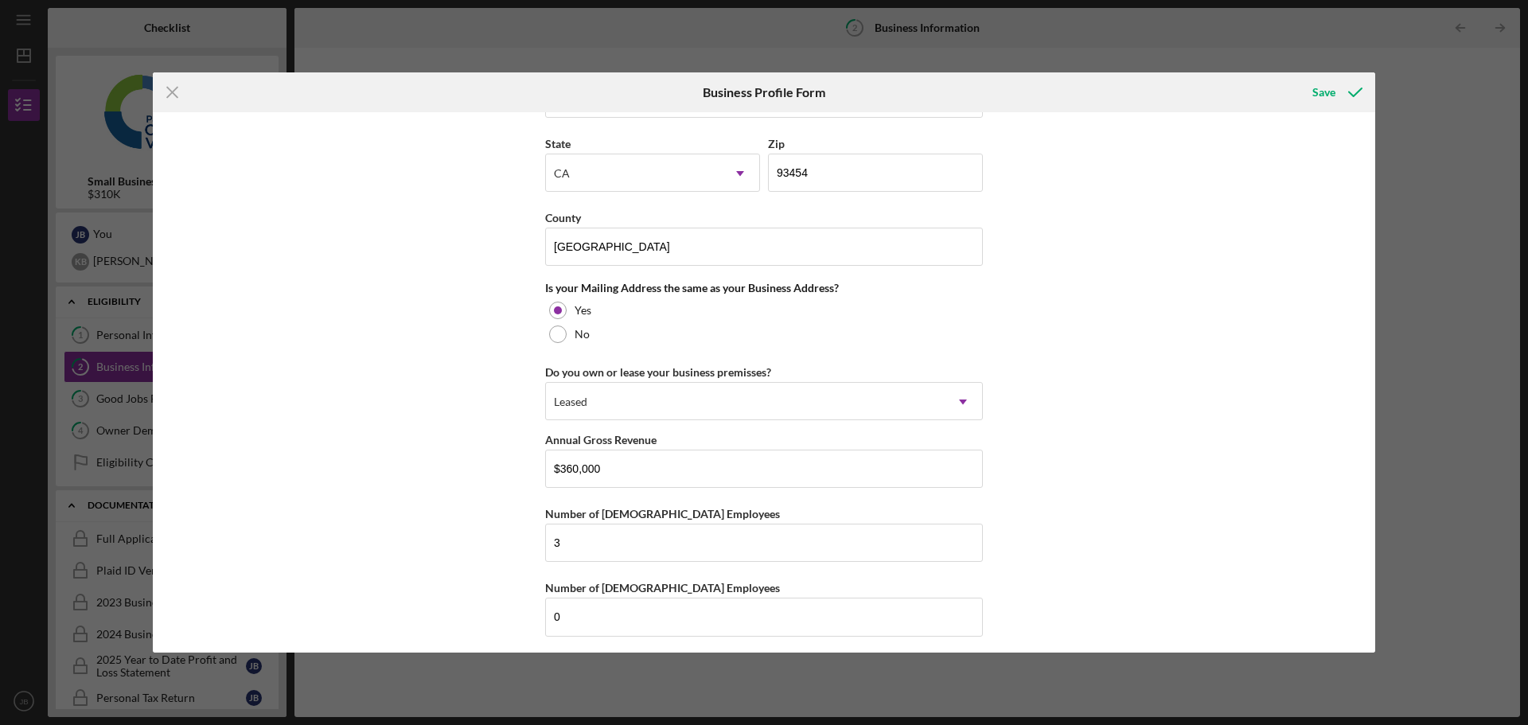
scroll to position [1312, 0]
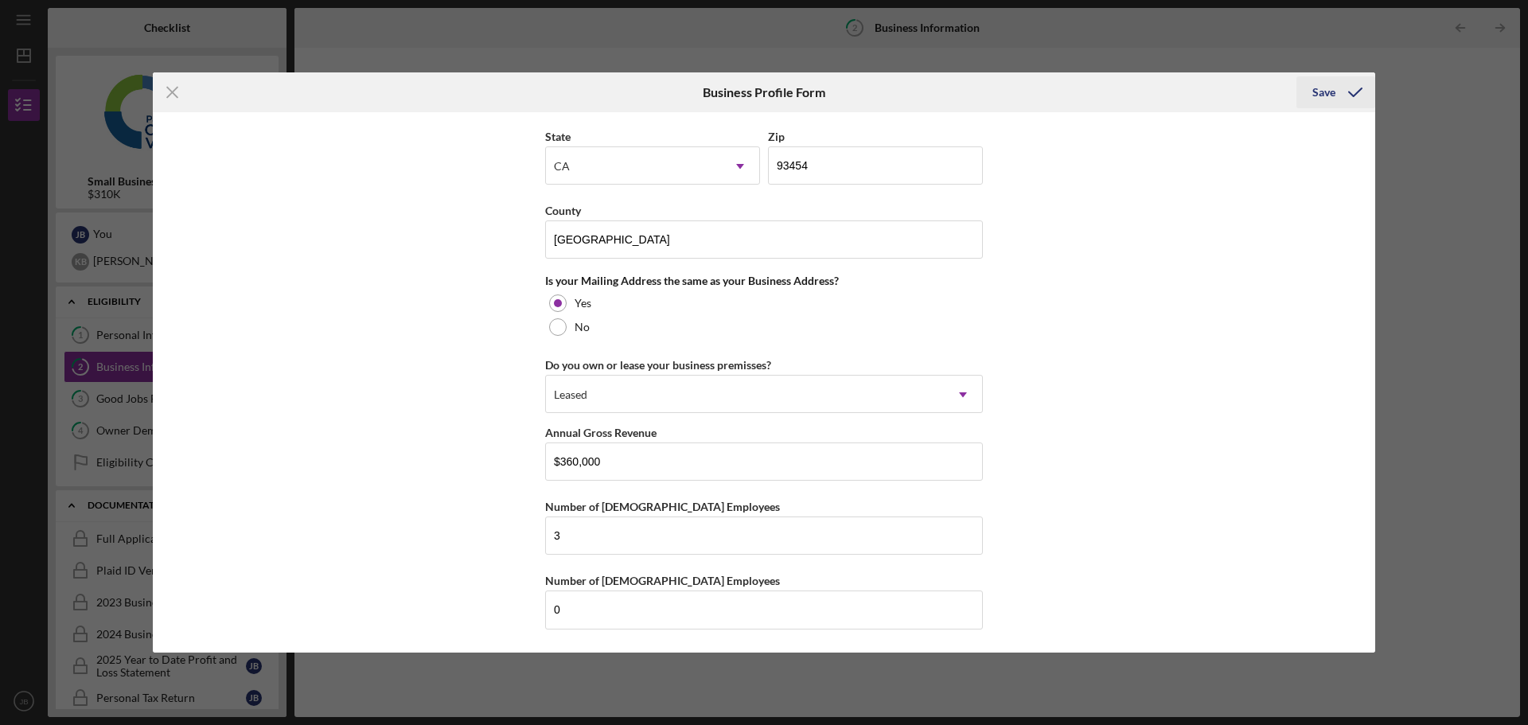
click at [1316, 88] on div "Save" at bounding box center [1324, 92] width 23 height 32
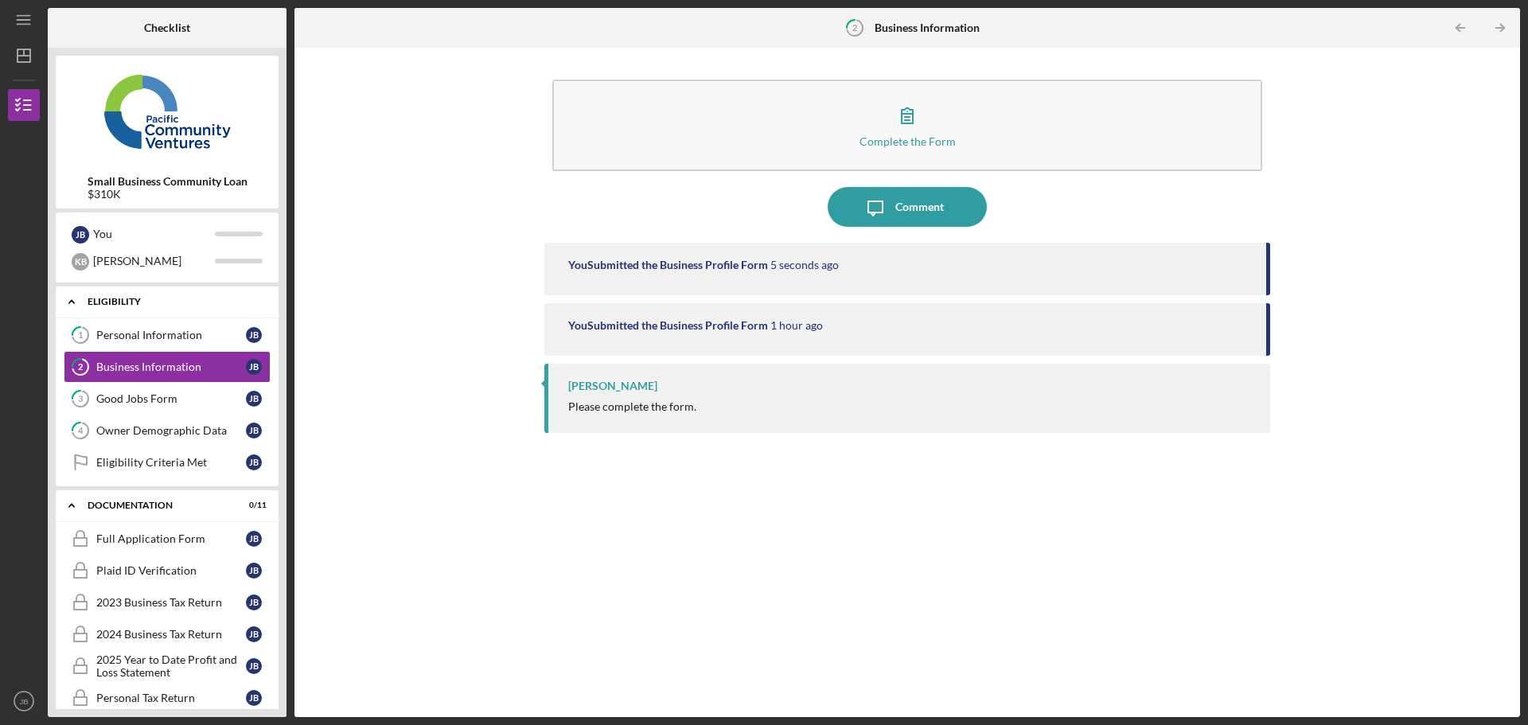
click at [148, 302] on div "Eligibility" at bounding box center [173, 302] width 171 height 10
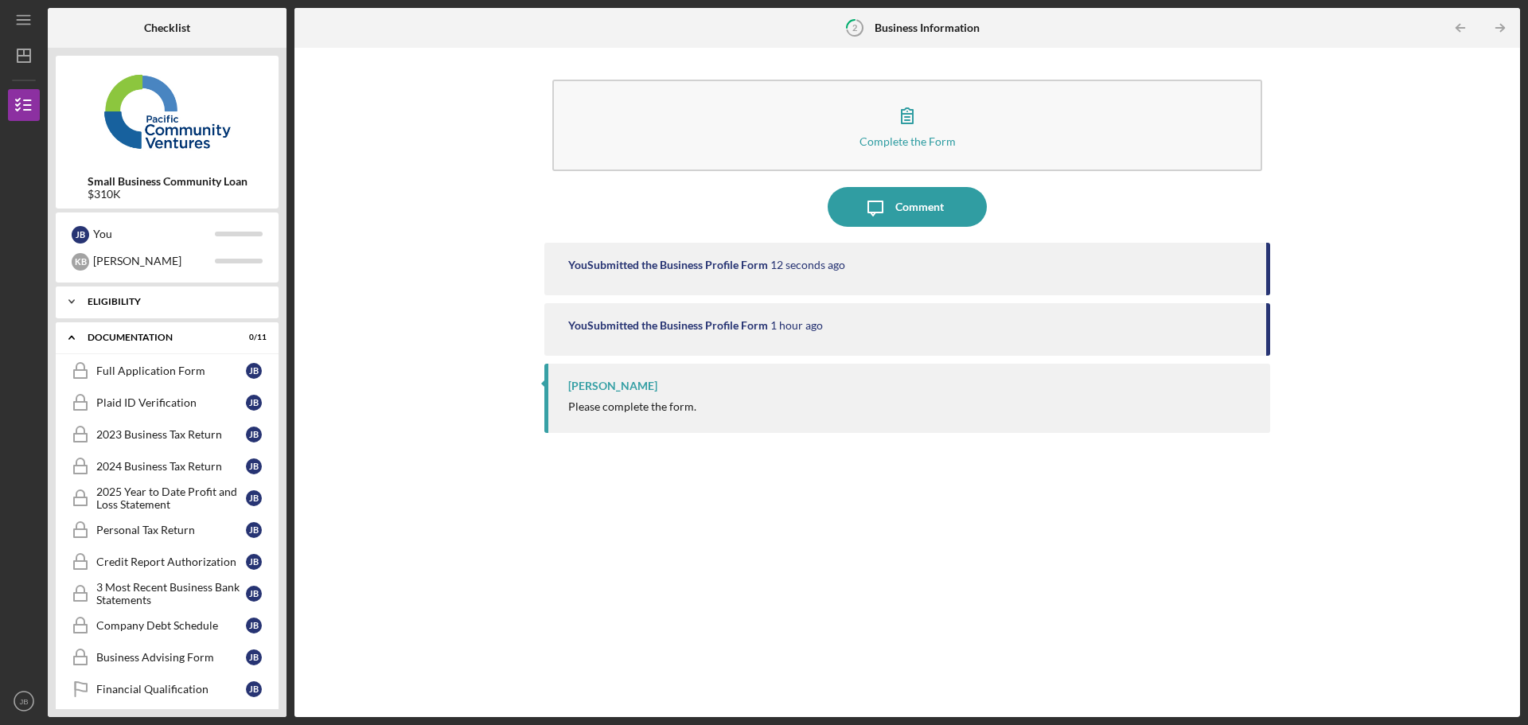
click at [120, 299] on div "Eligibility" at bounding box center [173, 302] width 171 height 10
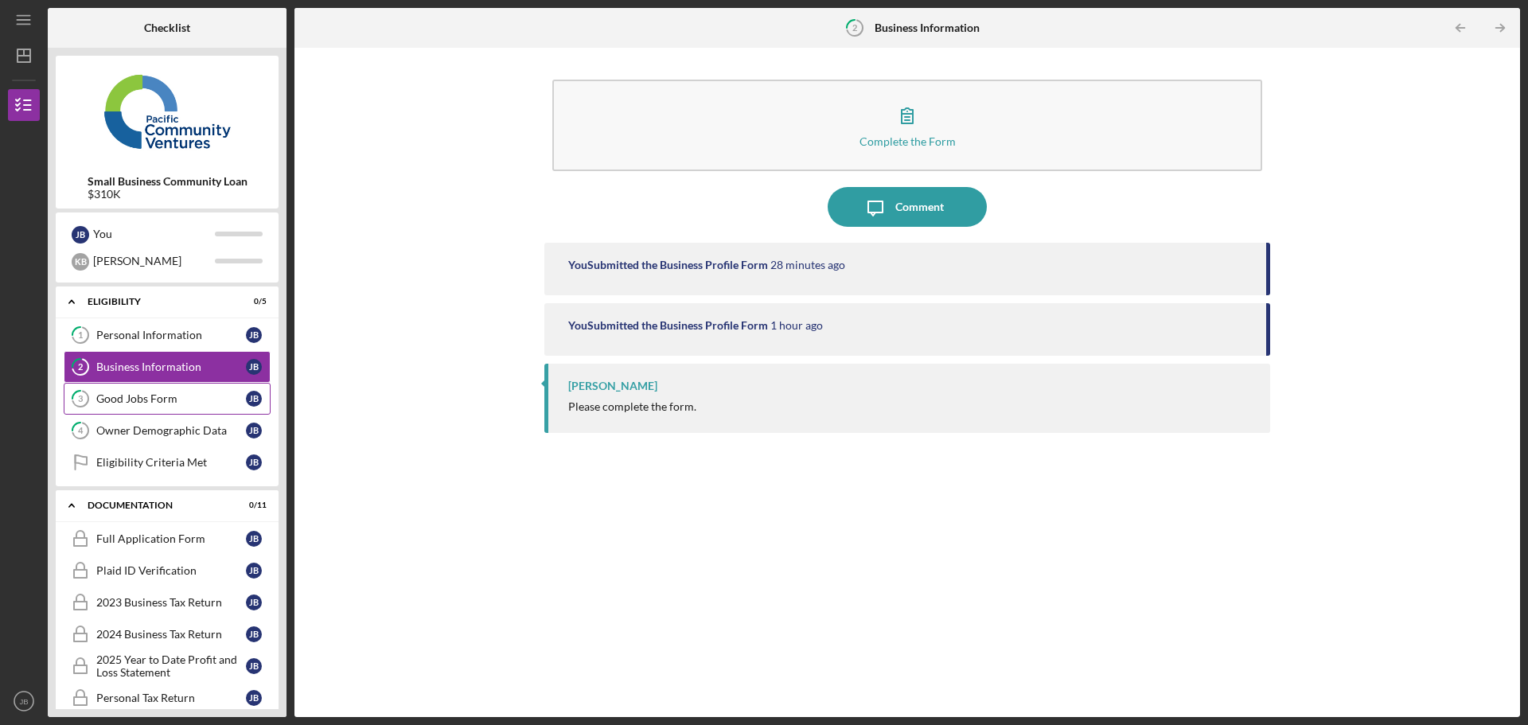
click at [158, 397] on div "Good Jobs Form" at bounding box center [171, 398] width 150 height 13
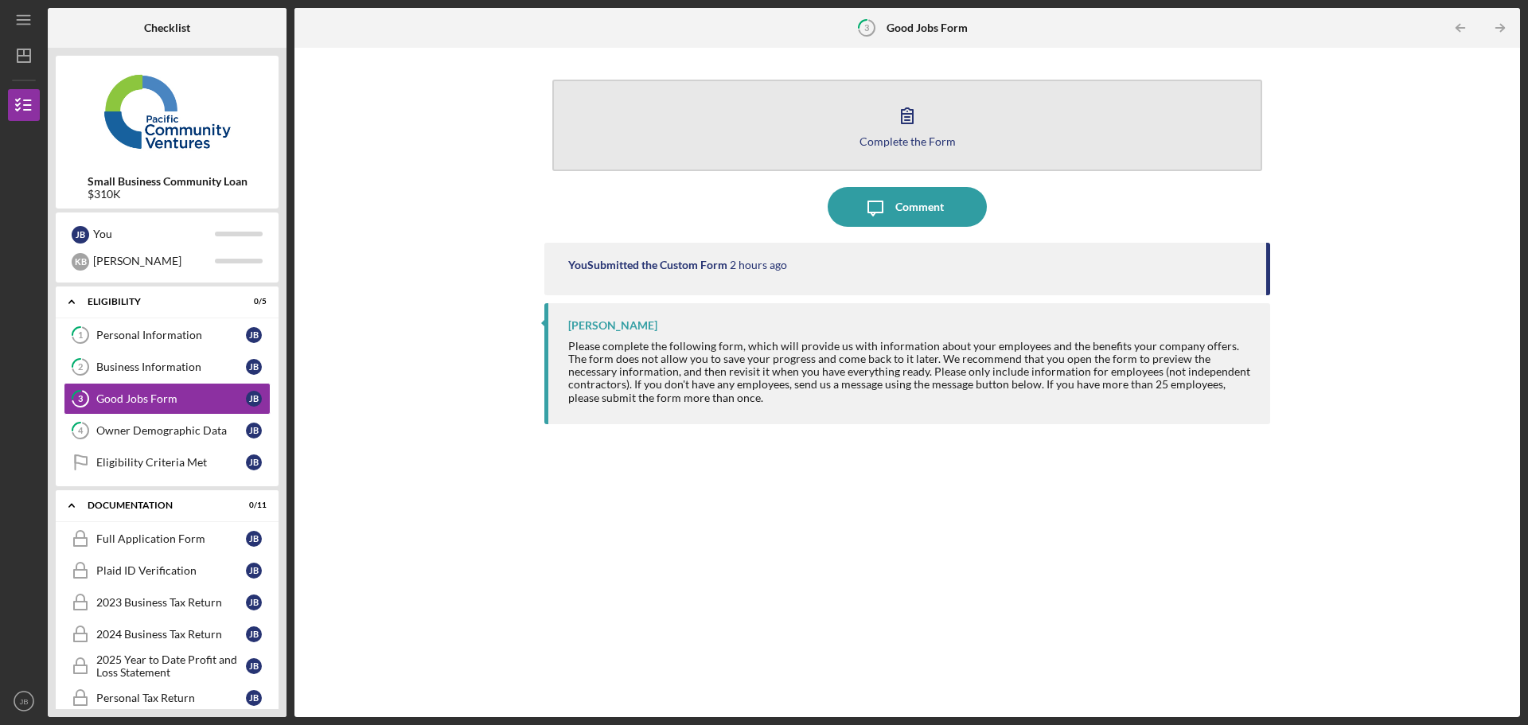
click at [862, 129] on button "Complete the Form Form" at bounding box center [907, 126] width 710 height 92
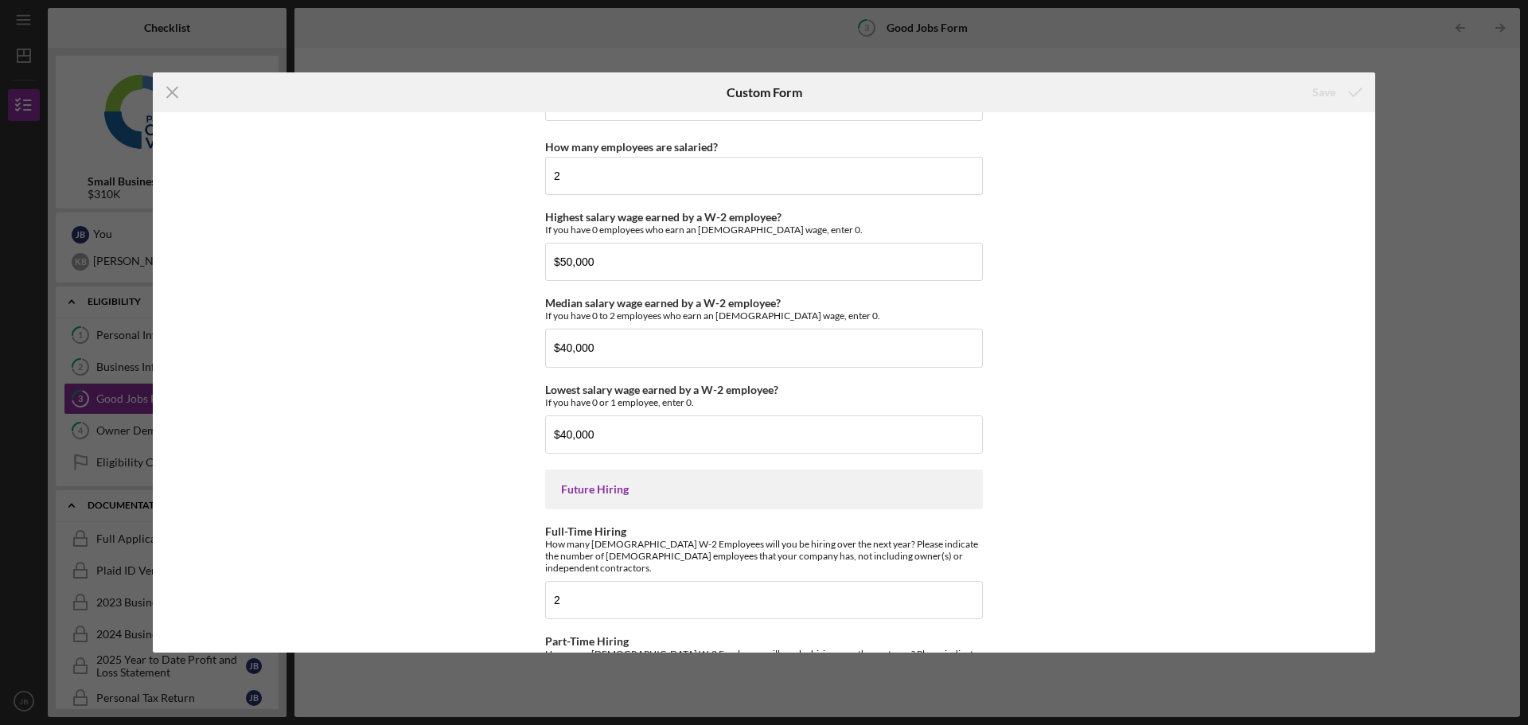
scroll to position [3472, 0]
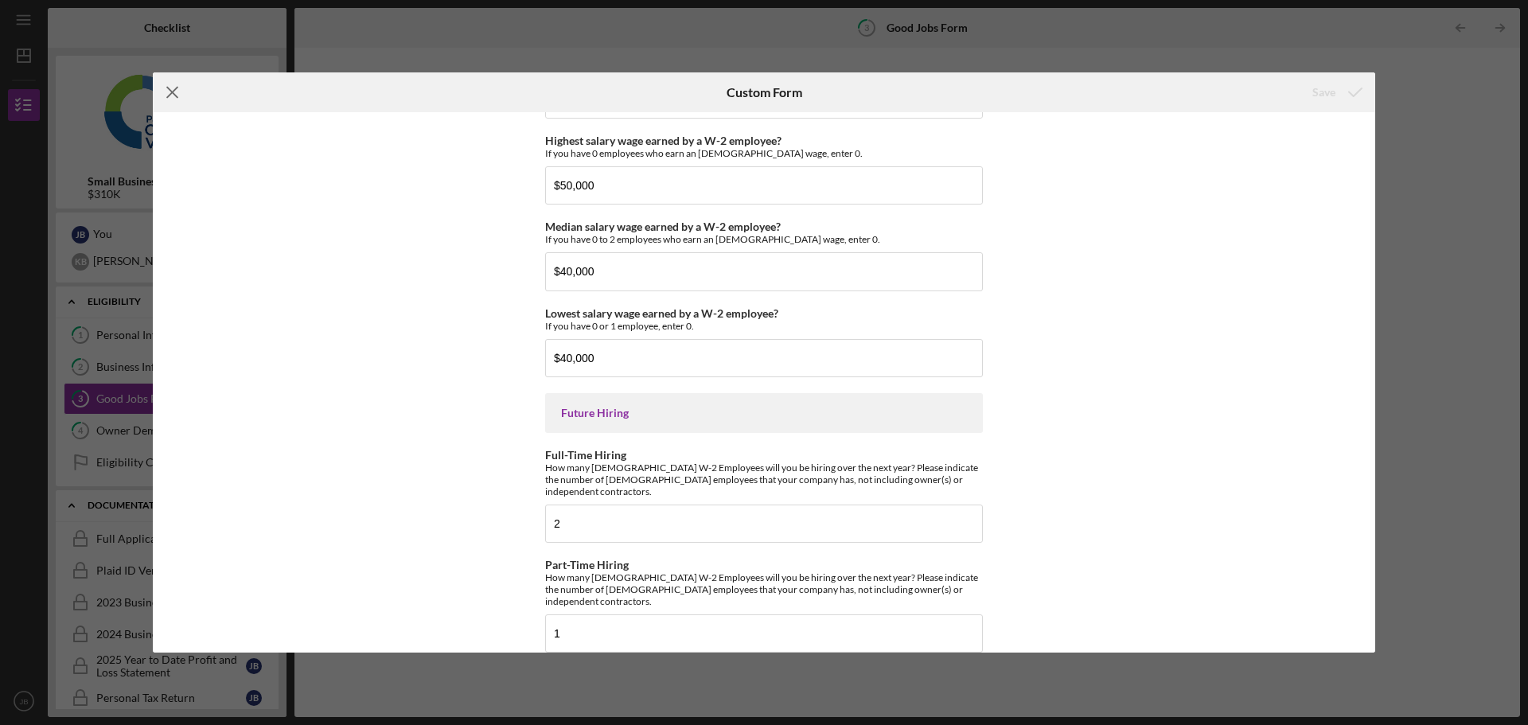
click at [172, 94] on line at bounding box center [172, 93] width 10 height 10
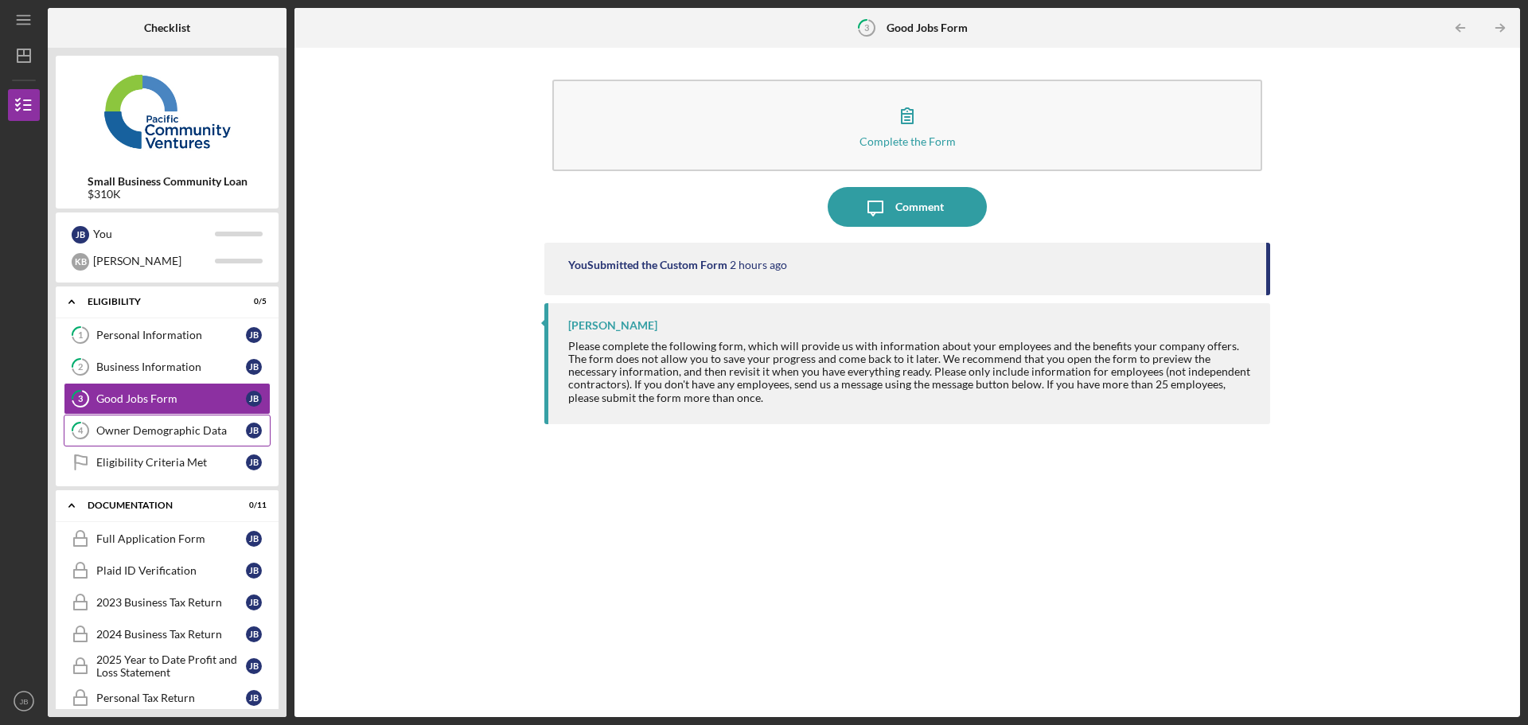
click at [178, 420] on link "4 Owner Demographic Data [PERSON_NAME]" at bounding box center [167, 431] width 207 height 32
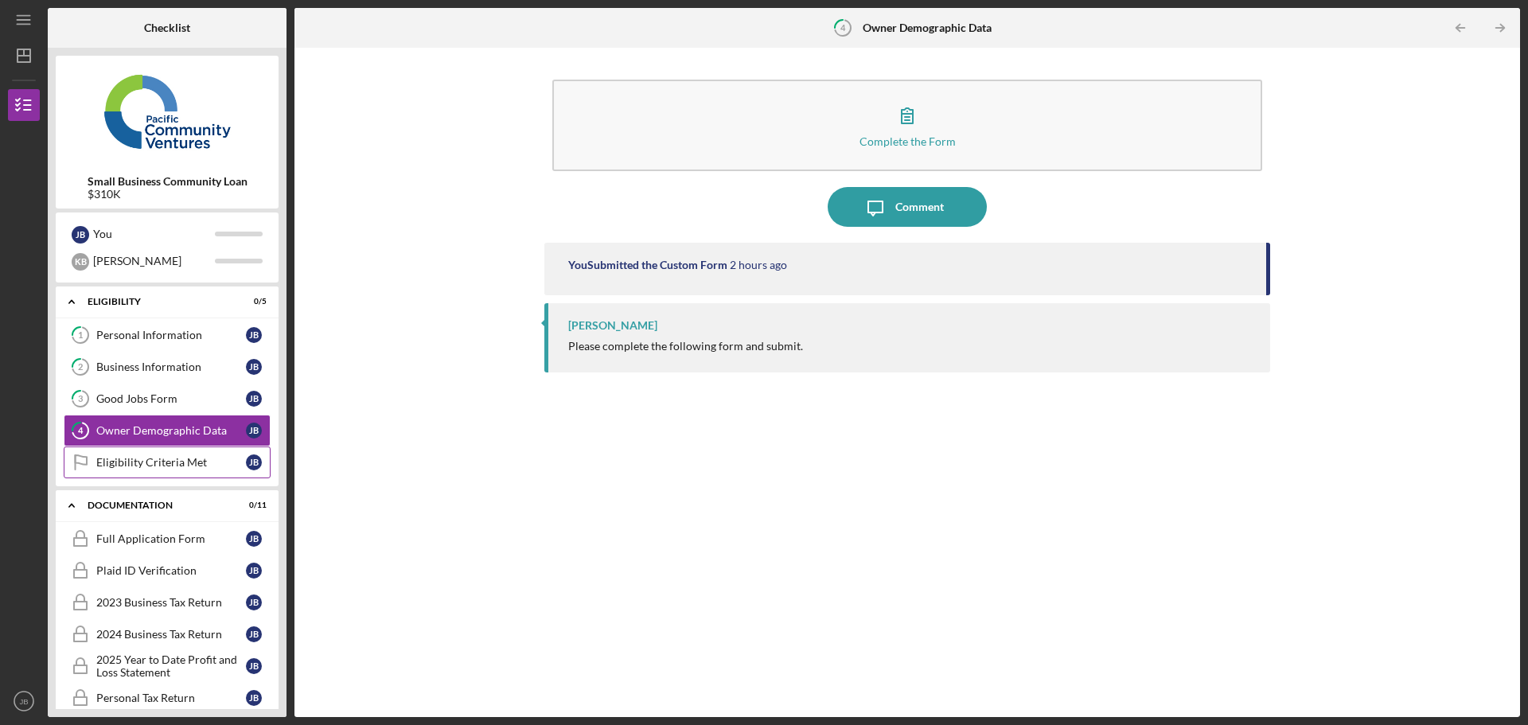
click at [159, 459] on div "Eligibility Criteria Met" at bounding box center [171, 462] width 150 height 13
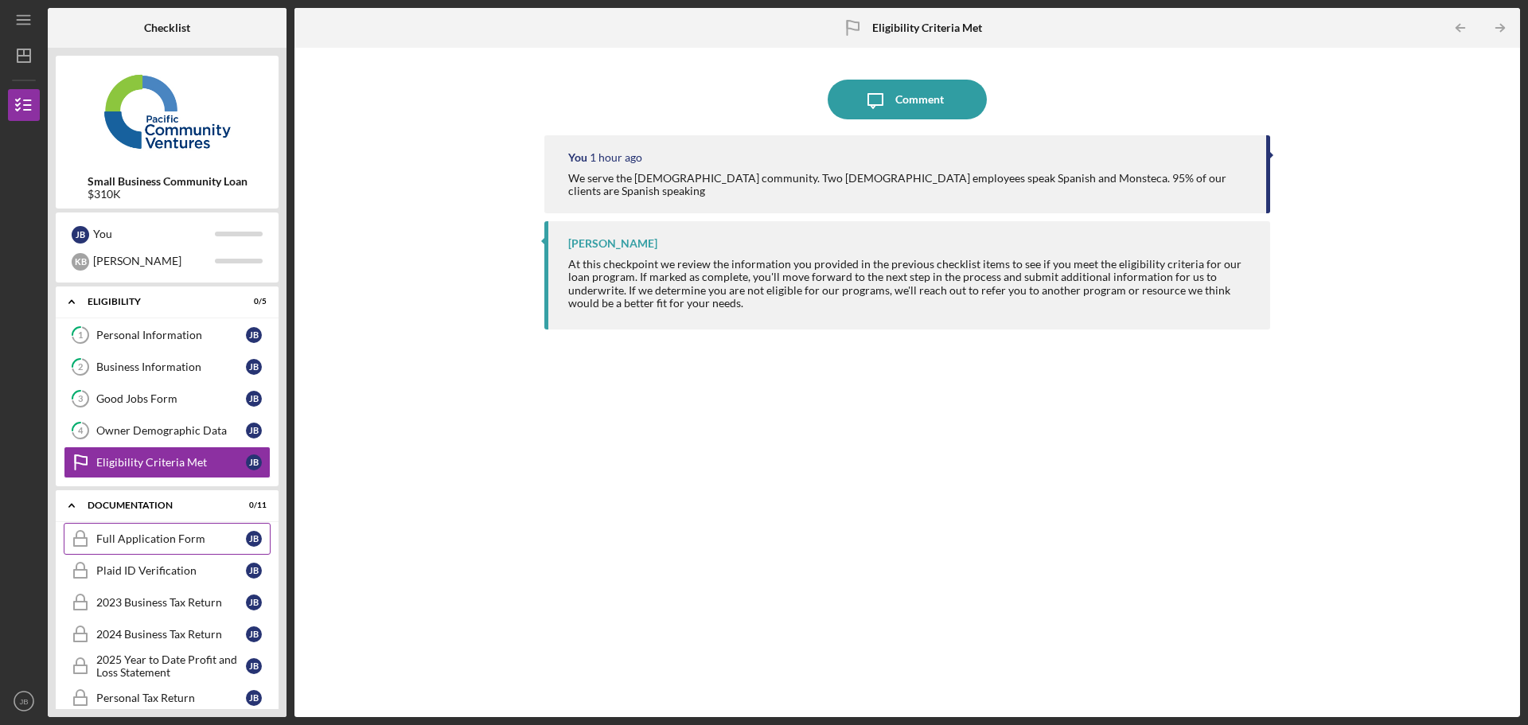
click at [158, 540] on div "Full Application Form" at bounding box center [171, 539] width 150 height 13
